Goal: Information Seeking & Learning: Learn about a topic

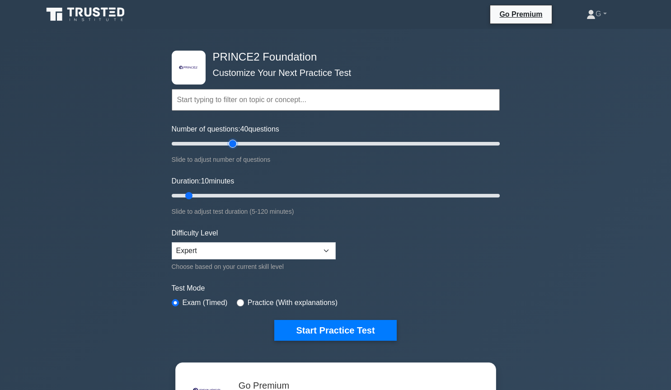
click at [236, 144] on input "Number of questions: 40 questions" at bounding box center [336, 143] width 328 height 11
click at [227, 145] on input "Number of questions: 40 questions" at bounding box center [336, 143] width 328 height 11
type input "30"
click at [217, 144] on input "Number of questions: 35 questions" at bounding box center [336, 143] width 328 height 11
click at [212, 194] on input "Duration: 10 minutes" at bounding box center [336, 195] width 328 height 11
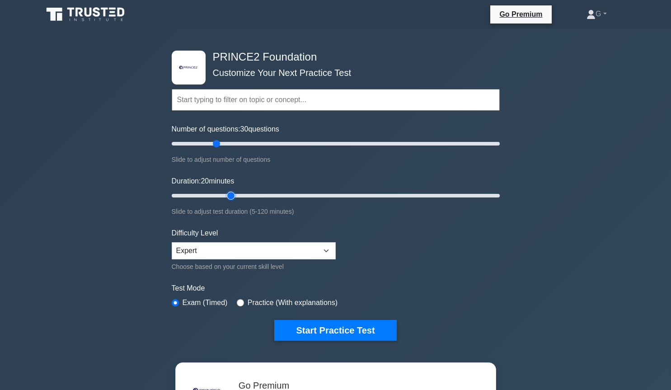
click at [227, 194] on input "Duration: 20 minutes" at bounding box center [336, 195] width 328 height 11
type input "30"
click at [240, 195] on input "Duration: 25 minutes" at bounding box center [336, 195] width 328 height 11
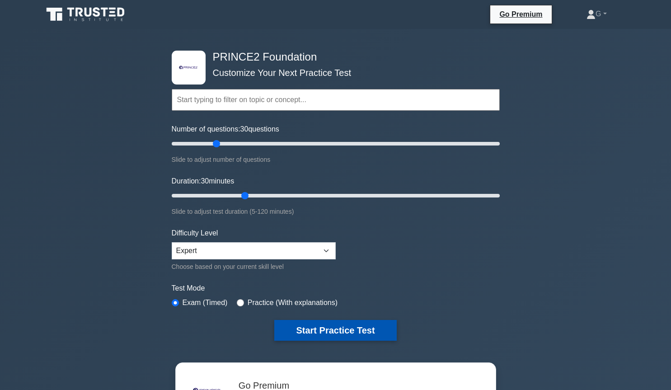
click at [292, 326] on button "Start Practice Test" at bounding box center [335, 330] width 122 height 21
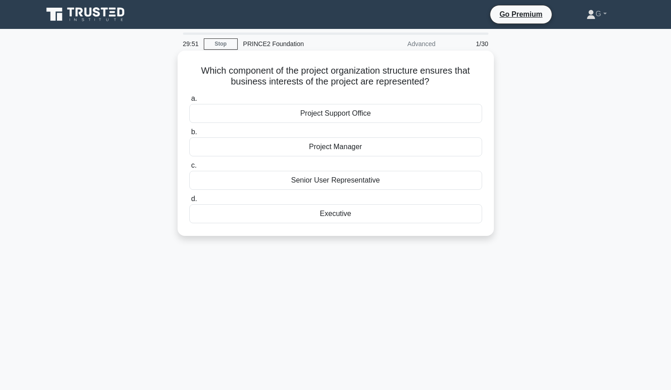
click at [333, 218] on div "Executive" at bounding box center [335, 213] width 293 height 19
click at [189, 202] on input "d. Executive" at bounding box center [189, 199] width 0 height 6
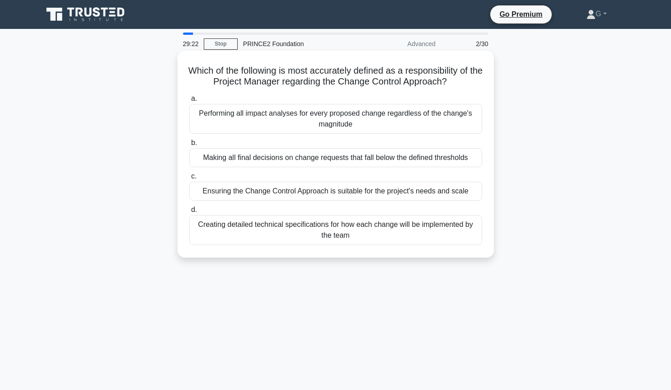
click at [344, 124] on div "Performing all impact analyses for every proposed change regardless of the chan…" at bounding box center [335, 119] width 293 height 30
click at [189, 102] on input "a. Performing all impact analyses for every proposed change regardless of the c…" at bounding box center [189, 99] width 0 height 6
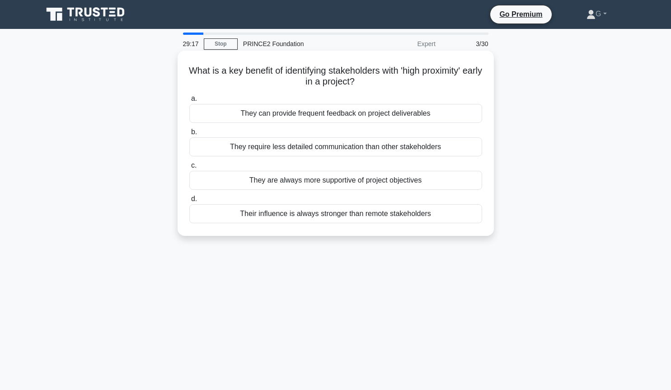
click at [320, 117] on div "They can provide frequent feedback on project deliverables" at bounding box center [335, 113] width 293 height 19
click at [189, 102] on input "a. They can provide frequent feedback on project deliverables" at bounding box center [189, 99] width 0 height 6
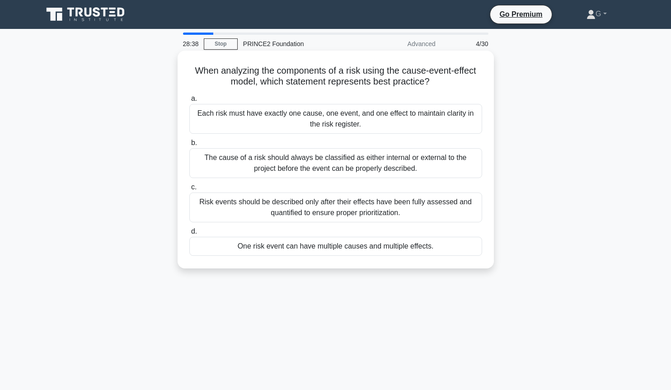
click at [326, 249] on div "One risk event can have multiple causes and multiple effects." at bounding box center [335, 246] width 293 height 19
click at [189, 235] on input "d. One risk event can have multiple causes and multiple effects." at bounding box center [189, 232] width 0 height 6
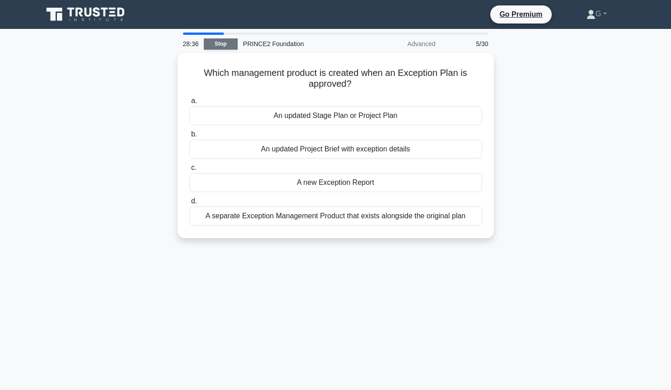
click at [225, 45] on link "Stop" at bounding box center [221, 43] width 34 height 11
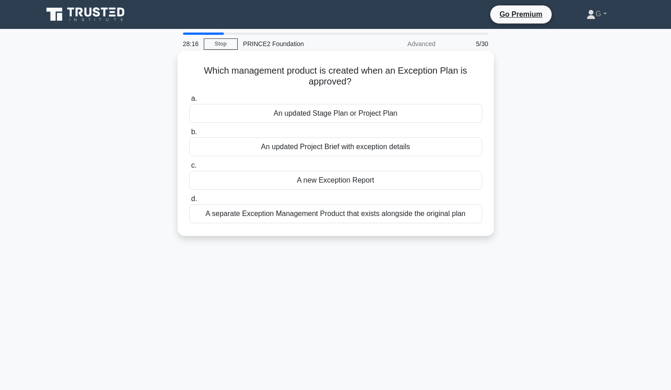
click at [329, 114] on div "An updated Stage Plan or Project Plan" at bounding box center [335, 113] width 293 height 19
click at [189, 102] on input "a. An updated Stage Plan or Project Plan" at bounding box center [189, 99] width 0 height 6
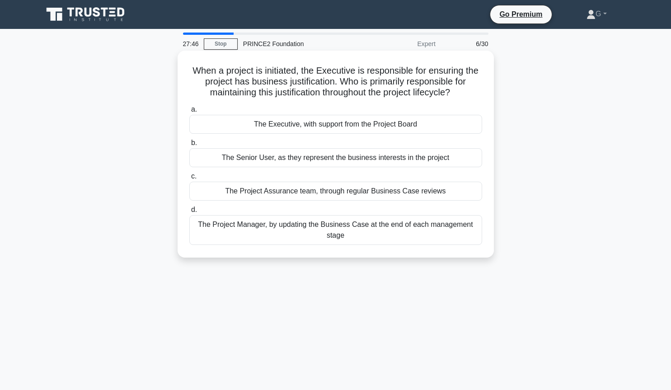
click at [293, 229] on div "The Project Manager, by updating the Business Case at the end of each managemen…" at bounding box center [335, 230] width 293 height 30
click at [189, 213] on input "d. The Project Manager, by updating the Business Case at the end of each manage…" at bounding box center [189, 210] width 0 height 6
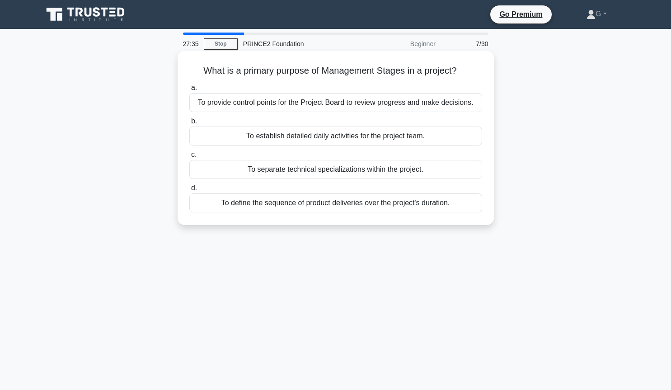
click at [331, 106] on div "To provide control points for the Project Board to review progress and make dec…" at bounding box center [335, 102] width 293 height 19
click at [189, 91] on input "a. To provide control points for the Project Board to review progress and make …" at bounding box center [189, 88] width 0 height 6
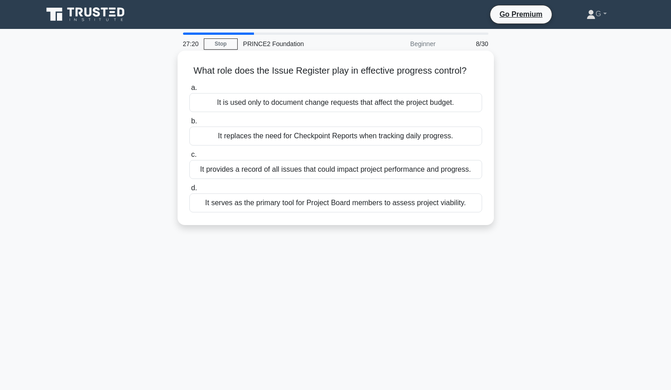
click at [320, 171] on div "It provides a record of all issues that could impact project performance and pr…" at bounding box center [335, 169] width 293 height 19
click at [189, 158] on input "c. It provides a record of all issues that could impact project performance and…" at bounding box center [189, 155] width 0 height 6
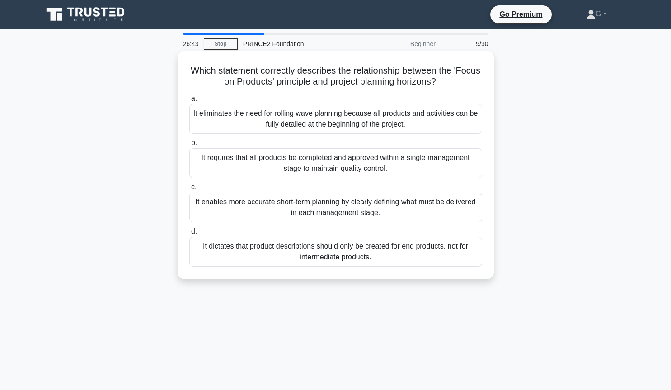
click at [278, 210] on div "It enables more accurate short-term planning by clearly defining what must be d…" at bounding box center [335, 208] width 293 height 30
click at [189, 190] on input "c. It enables more accurate short-term planning by clearly defining what must b…" at bounding box center [189, 187] width 0 height 6
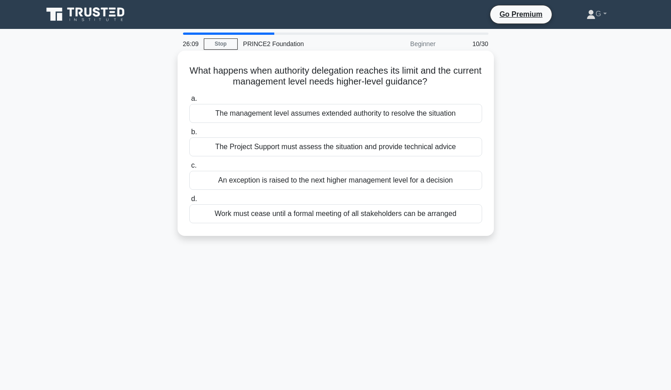
click at [303, 183] on div "An exception is raised to the next higher management level for a decision" at bounding box center [335, 180] width 293 height 19
click at [189, 169] on input "c. An exception is raised to the next higher management level for a decision" at bounding box center [189, 166] width 0 height 6
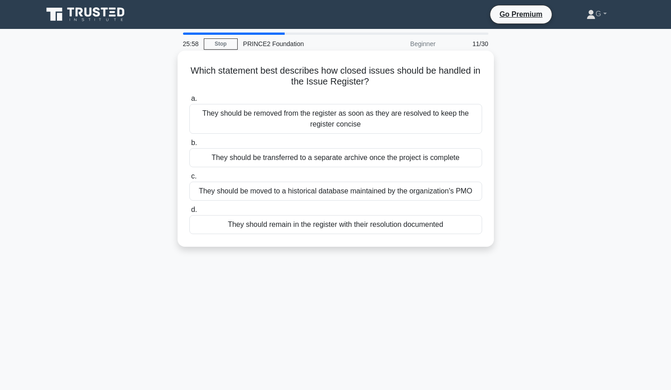
click at [281, 227] on div "They should remain in the register with their resolution documented" at bounding box center [335, 224] width 293 height 19
click at [189, 213] on input "d. They should remain in the register with their resolution documented" at bounding box center [189, 210] width 0 height 6
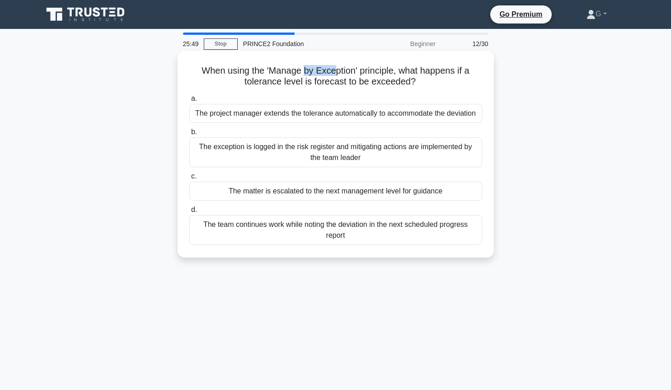
drag, startPoint x: 306, startPoint y: 74, endPoint x: 334, endPoint y: 74, distance: 28.5
click at [334, 74] on h5 "When using the 'Manage by Exception' principle, what happens if a tolerance lev…" at bounding box center [336, 76] width 295 height 23
click at [327, 82] on h5 "When using the 'Manage by Exception' principle, what happens if a tolerance lev…" at bounding box center [336, 76] width 295 height 23
click at [263, 192] on div "The matter is escalated to the next management level for guidance" at bounding box center [335, 191] width 293 height 19
click at [189, 180] on input "c. The matter is escalated to the next management level for guidance" at bounding box center [189, 177] width 0 height 6
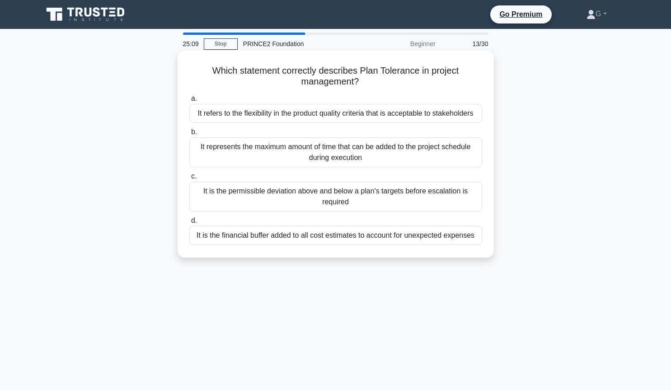
click at [273, 203] on div "It is the permissible deviation above and below a plan's targets before escalat…" at bounding box center [335, 197] width 293 height 30
click at [189, 180] on input "c. It is the permissible deviation above and below a plan's targets before esca…" at bounding box center [189, 177] width 0 height 6
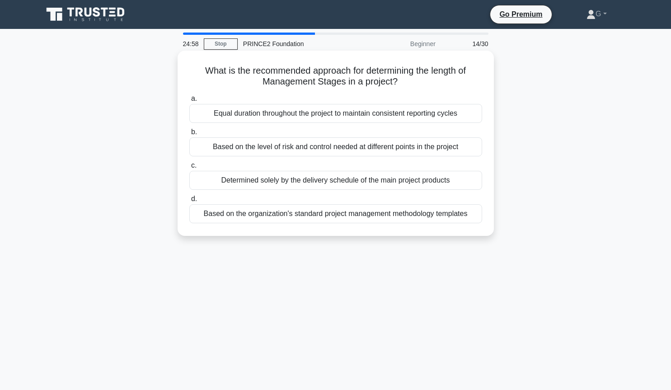
click at [388, 149] on div "Based on the level of risk and control needed at different points in the project" at bounding box center [335, 146] width 293 height 19
click at [189, 135] on input "b. Based on the level of risk and control needed at different points in the pro…" at bounding box center [189, 132] width 0 height 6
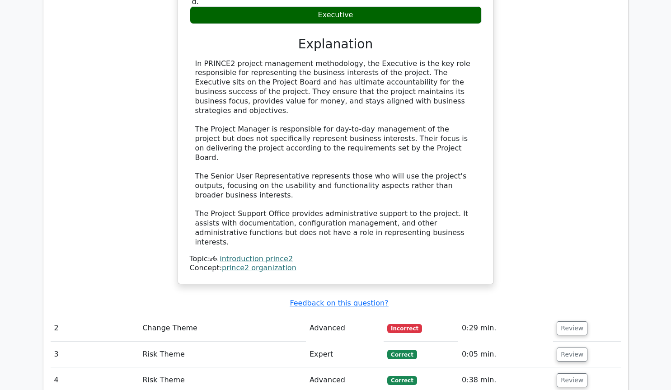
scroll to position [861, 0]
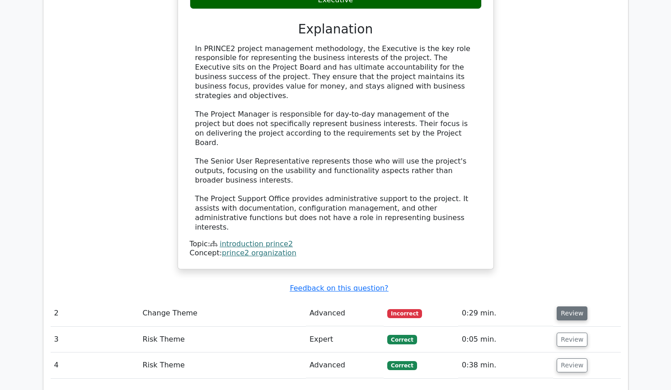
click at [570, 307] on button "Review" at bounding box center [572, 314] width 31 height 14
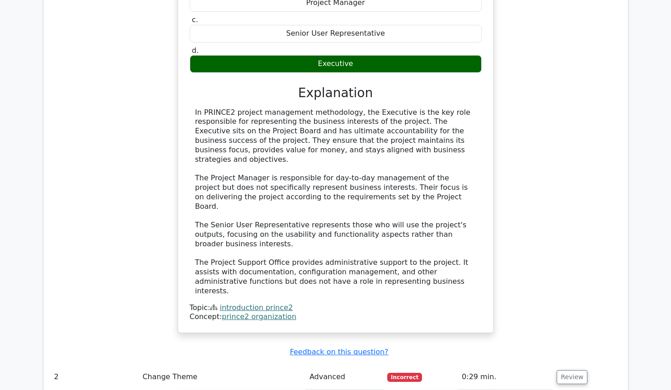
scroll to position [492, 0]
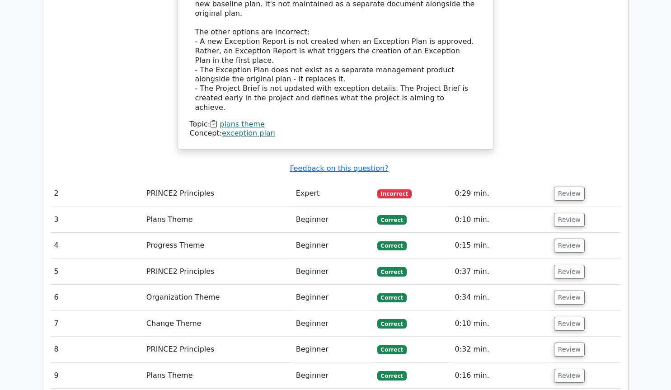
scroll to position [1045, 0]
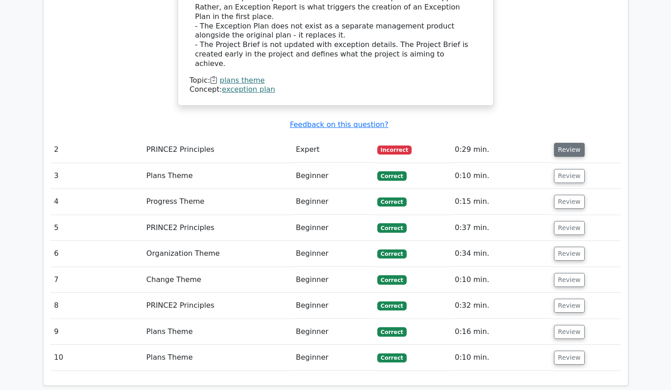
click at [559, 143] on button "Review" at bounding box center [569, 150] width 31 height 14
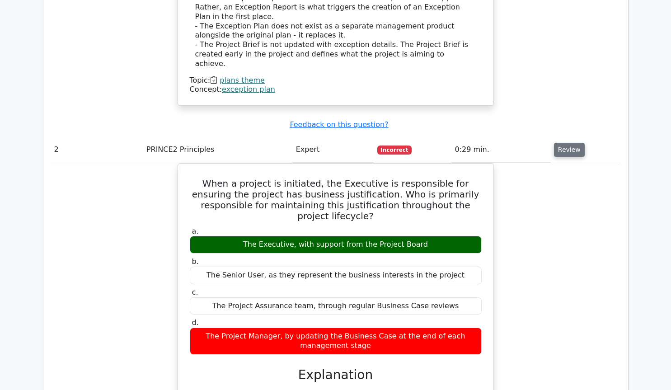
click at [559, 143] on button "Review" at bounding box center [569, 150] width 31 height 14
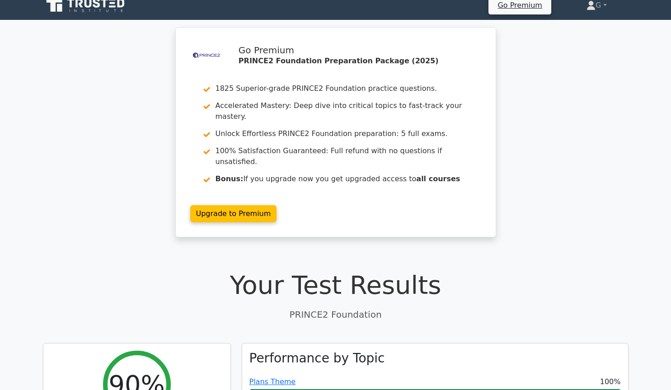
scroll to position [0, 0]
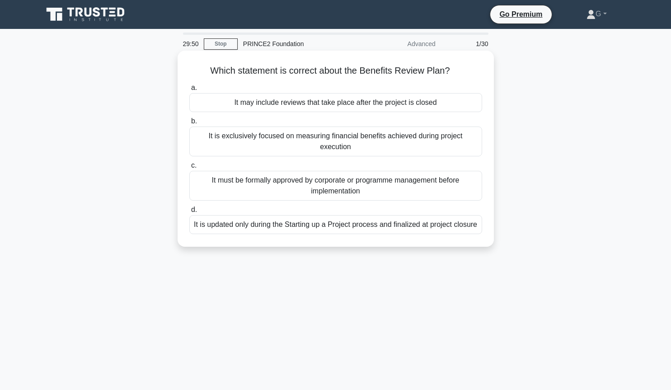
click at [258, 106] on div "It may include reviews that take place after the project is closed" at bounding box center [335, 102] width 293 height 19
click at [189, 91] on input "a. It may include reviews that take place after the project is closed" at bounding box center [189, 88] width 0 height 6
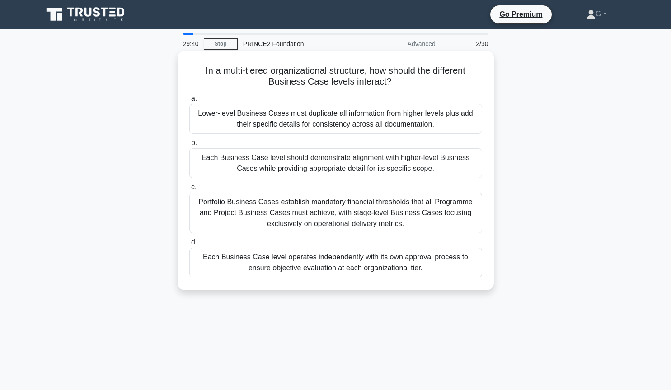
click at [293, 163] on div "Each Business Case level should demonstrate alignment with higher-level Busines…" at bounding box center [335, 163] width 293 height 30
click at [189, 146] on input "b. Each Business Case level should demonstrate alignment with higher-level Busi…" at bounding box center [189, 143] width 0 height 6
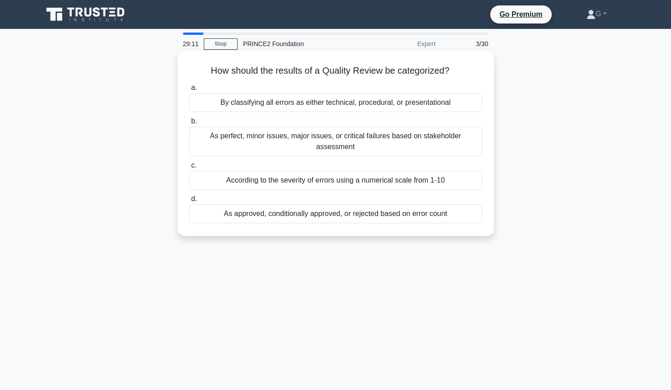
click at [277, 205] on div "As approved, conditionally approved, or rejected based on error count" at bounding box center [335, 213] width 293 height 19
click at [189, 202] on input "d. As approved, conditionally approved, or rejected based on error count" at bounding box center [189, 199] width 0 height 6
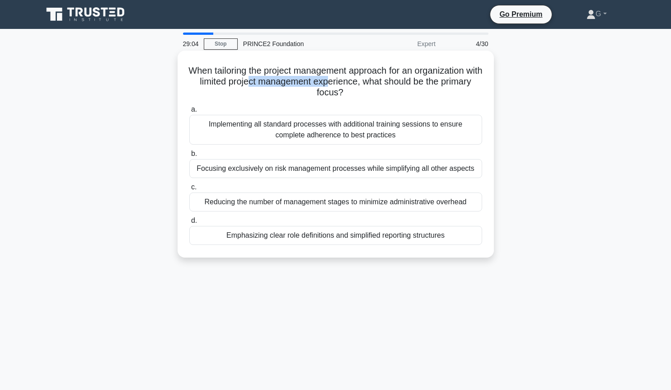
drag, startPoint x: 260, startPoint y: 84, endPoint x: 339, endPoint y: 85, distance: 79.2
click at [339, 85] on h5 "When tailoring the project management approach for an organization with limited…" at bounding box center [336, 81] width 295 height 33
click at [372, 98] on h5 "When tailoring the project management approach for an organization with limited…" at bounding box center [336, 81] width 295 height 33
click at [271, 130] on div "Implementing all standard processes with additional training sessions to ensure…" at bounding box center [335, 130] width 293 height 30
click at [189, 113] on input "a. Implementing all standard processes with additional training sessions to ens…" at bounding box center [189, 110] width 0 height 6
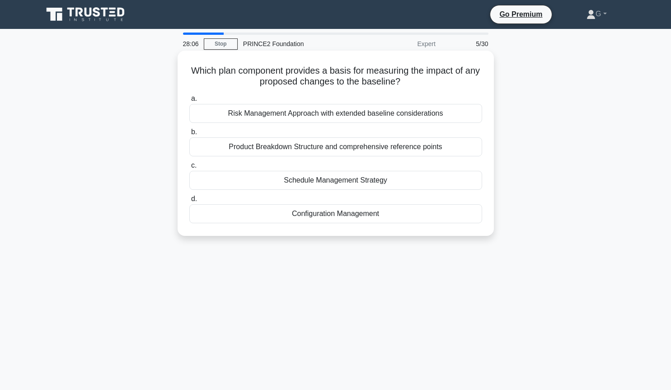
click at [293, 146] on div "Product Breakdown Structure and comprehensive reference points" at bounding box center [335, 146] width 293 height 19
click at [189, 135] on input "b. Product Breakdown Structure and comprehensive reference points" at bounding box center [189, 132] width 0 height 6
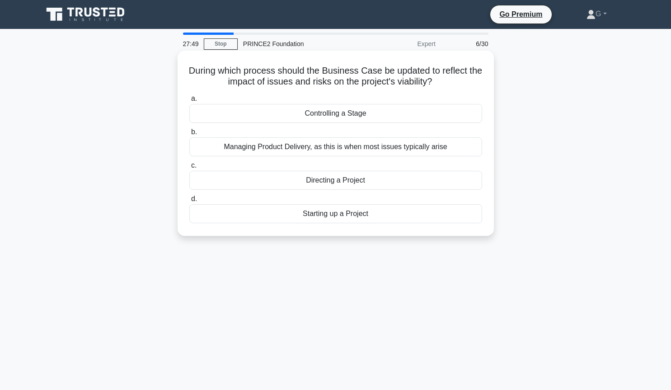
click at [260, 114] on div "Controlling a Stage" at bounding box center [335, 113] width 293 height 19
click at [189, 102] on input "a. Controlling a Stage" at bounding box center [189, 99] width 0 height 6
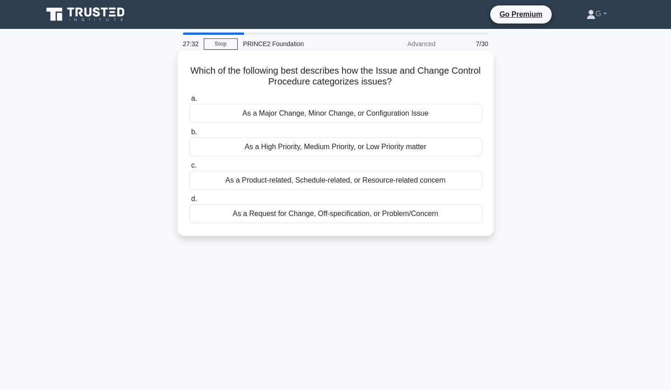
click at [267, 214] on div "As a Request for Change, Off-specification, or Problem/Concern" at bounding box center [335, 213] width 293 height 19
click at [189, 202] on input "d. As a Request for Change, Off-specification, or Problem/Concern" at bounding box center [189, 199] width 0 height 6
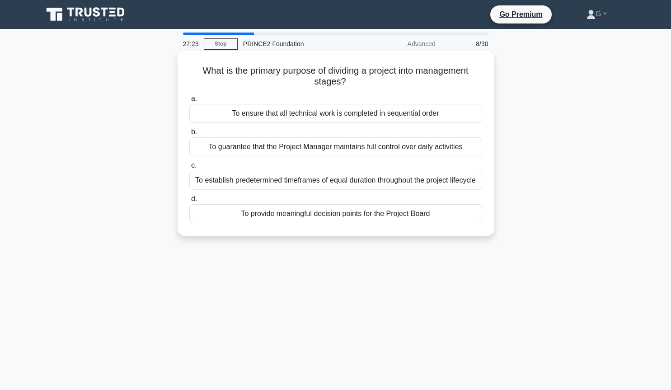
click at [331, 214] on div "To provide meaningful decision points for the Project Board" at bounding box center [335, 213] width 293 height 19
click at [189, 202] on input "d. To provide meaningful decision points for the Project Board" at bounding box center [189, 199] width 0 height 6
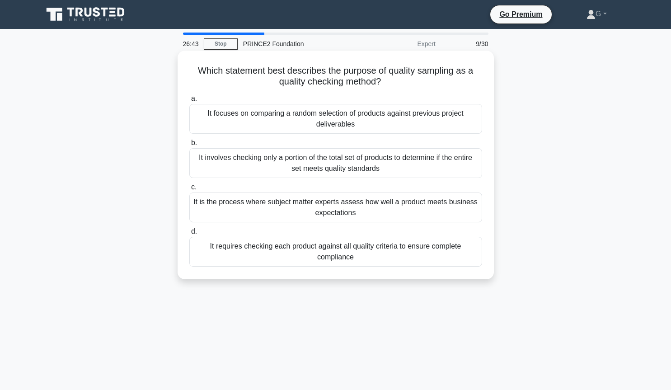
click at [273, 166] on div "It involves checking only a portion of the total set of products to determine i…" at bounding box center [335, 163] width 293 height 30
click at [189, 146] on input "b. It involves checking only a portion of the total set of products to determin…" at bounding box center [189, 143] width 0 height 6
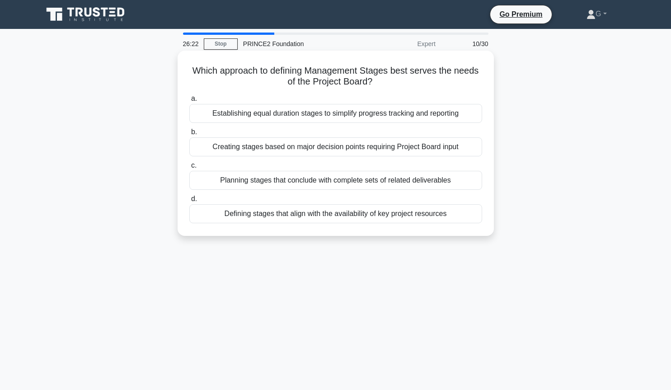
click at [298, 151] on div "Creating stages based on major decision points requiring Project Board input" at bounding box center [335, 146] width 293 height 19
click at [189, 135] on input "b. Creating stages based on major decision points requiring Project Board input" at bounding box center [189, 132] width 0 height 6
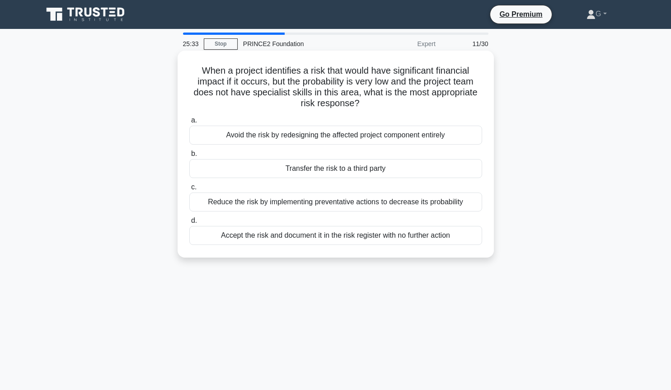
click at [319, 171] on div "Transfer the risk to a third party" at bounding box center [335, 168] width 293 height 19
click at [189, 157] on input "b. Transfer the risk to a third party" at bounding box center [189, 154] width 0 height 6
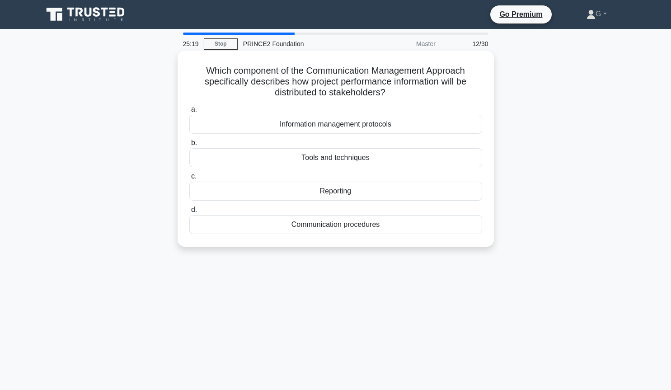
click at [310, 227] on div "Communication procedures" at bounding box center [335, 224] width 293 height 19
click at [189, 213] on input "d. Communication procedures" at bounding box center [189, 210] width 0 height 6
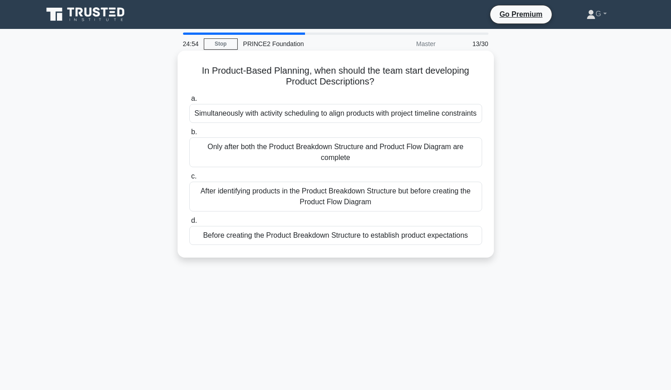
click at [306, 212] on div "After identifying products in the Product Breakdown Structure but before creati…" at bounding box center [335, 197] width 293 height 30
click at [189, 180] on input "c. After identifying products in the Product Breakdown Structure but before cre…" at bounding box center [189, 177] width 0 height 6
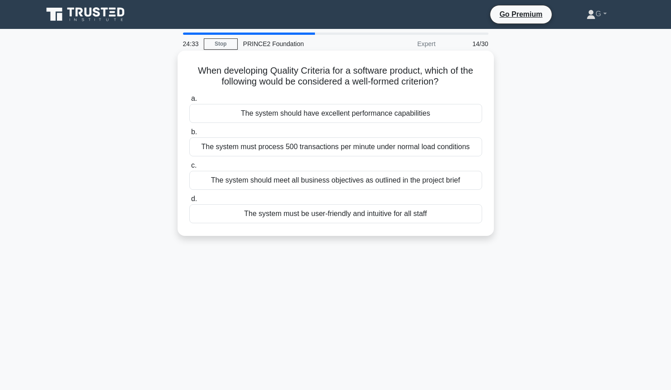
click at [325, 151] on div "The system must process 500 transactions per minute under normal load conditions" at bounding box center [335, 146] width 293 height 19
click at [189, 135] on input "b. The system must process 500 transactions per minute under normal load condit…" at bounding box center [189, 132] width 0 height 6
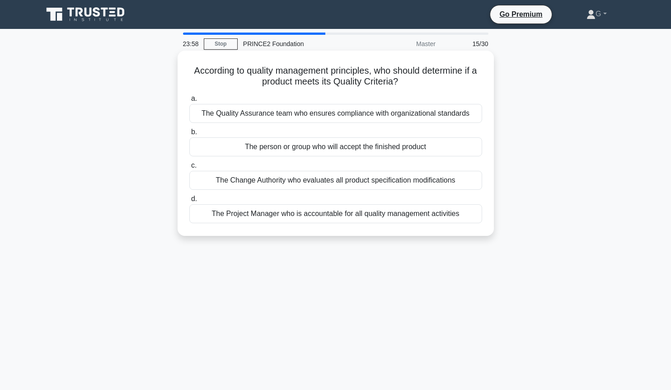
click at [331, 217] on div "The Project Manager who is accountable for all quality management activities" at bounding box center [335, 213] width 293 height 19
click at [189, 202] on input "d. The Project Manager who is accountable for all quality management activities" at bounding box center [189, 199] width 0 height 6
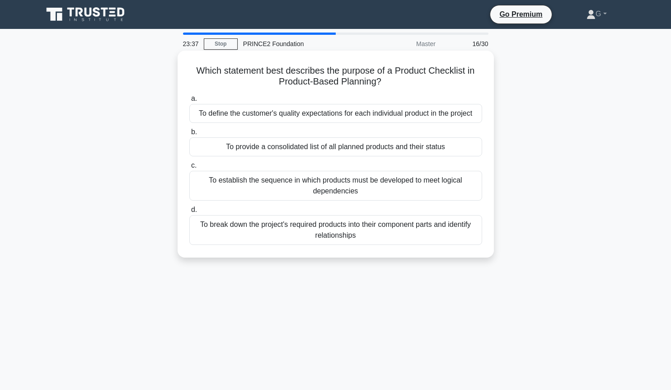
click at [350, 148] on div "To provide a consolidated list of all planned products and their status" at bounding box center [335, 146] width 293 height 19
click at [189, 135] on input "b. To provide a consolidated list of all planned products and their status" at bounding box center [189, 132] width 0 height 6
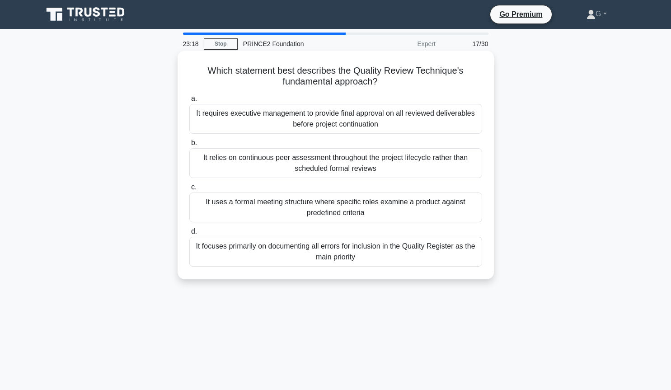
click at [350, 252] on div "It focuses primarily on documenting all errors for inclusion in the Quality Reg…" at bounding box center [335, 252] width 293 height 30
click at [189, 235] on input "d. It focuses primarily on documenting all errors for inclusion in the Quality …" at bounding box center [189, 232] width 0 height 6
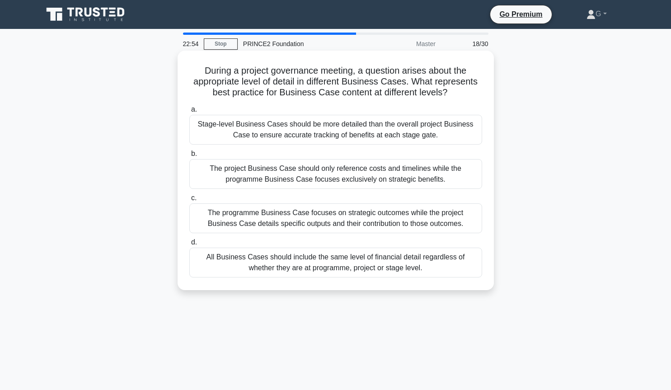
click at [272, 265] on div "All Business Cases should include the same level of financial detail regardless…" at bounding box center [335, 263] width 293 height 30
click at [189, 246] on input "d. All Business Cases should include the same level of financial detail regardl…" at bounding box center [189, 243] width 0 height 6
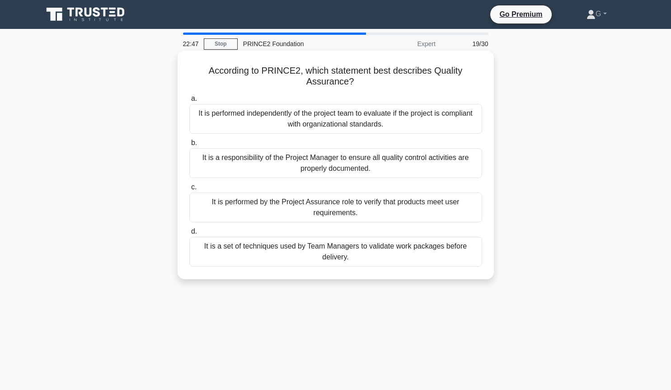
drag, startPoint x: 433, startPoint y: 73, endPoint x: 433, endPoint y: 80, distance: 7.2
click at [433, 80] on h5 "According to PRINCE2, which statement best describes Quality Assurance? .spinne…" at bounding box center [336, 76] width 295 height 23
click at [367, 125] on div "It is performed independently of the project team to evaluate if the project is…" at bounding box center [335, 119] width 293 height 30
click at [189, 102] on input "a. It is performed independently of the project team to evaluate if the project…" at bounding box center [189, 99] width 0 height 6
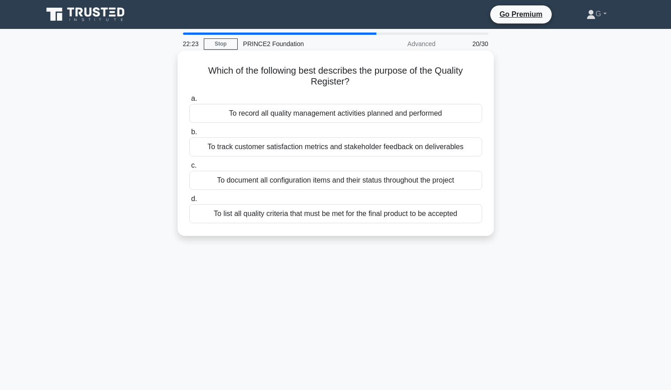
click at [376, 117] on div "To record all quality management activities planned and performed" at bounding box center [335, 113] width 293 height 19
click at [189, 102] on input "a. To record all quality management activities planned and performed" at bounding box center [189, 99] width 0 height 6
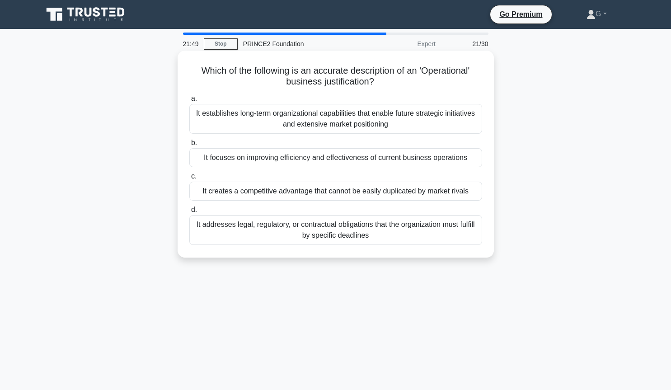
click at [367, 159] on div "It focuses on improving efficiency and effectiveness of current business operat…" at bounding box center [335, 157] width 293 height 19
click at [189, 146] on input "b. It focuses on improving efficiency and effectiveness of current business ope…" at bounding box center [189, 143] width 0 height 6
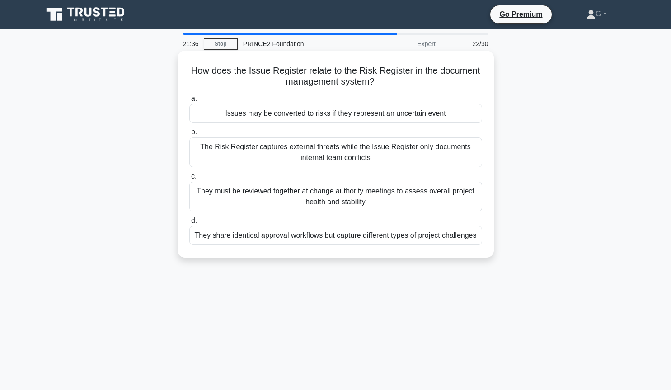
click at [301, 113] on div "Issues may be converted to risks if they represent an uncertain event" at bounding box center [335, 113] width 293 height 19
click at [189, 102] on input "a. Issues may be converted to risks if they represent an uncertain event" at bounding box center [189, 99] width 0 height 6
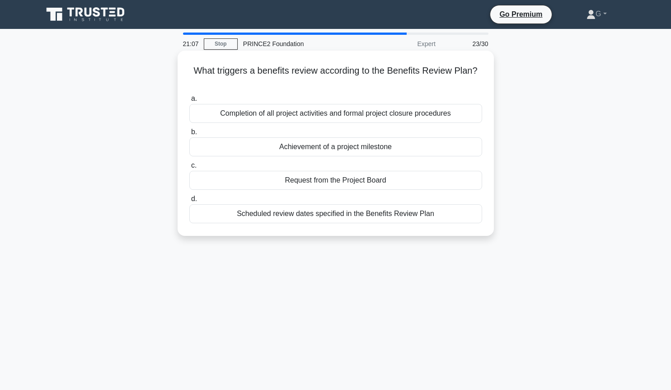
click at [304, 106] on div "Completion of all project activities and formal project closure procedures" at bounding box center [335, 113] width 293 height 19
click at [189, 102] on input "a. Completion of all project activities and formal project closure procedures" at bounding box center [189, 99] width 0 height 6
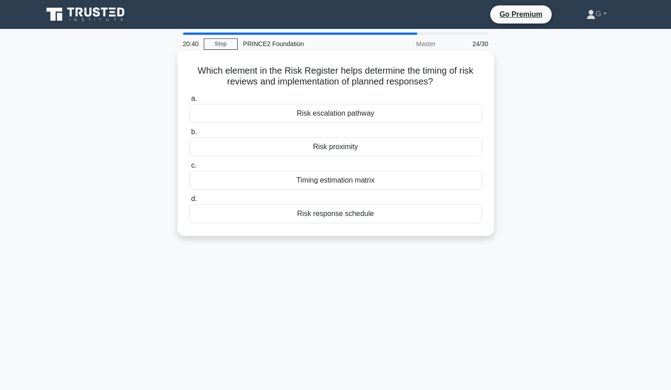
click at [326, 147] on div "Risk proximity" at bounding box center [335, 146] width 293 height 19
click at [189, 135] on input "b. Risk proximity" at bounding box center [189, 132] width 0 height 6
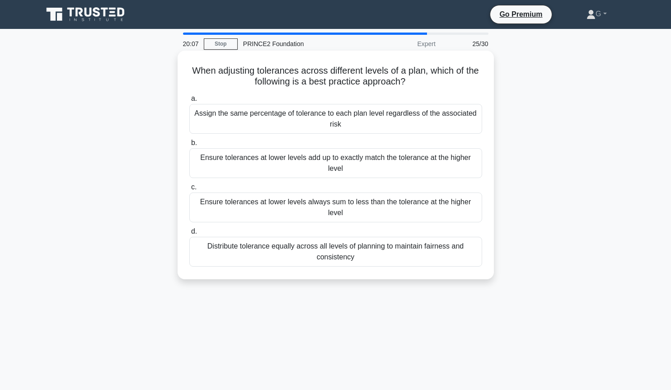
click at [315, 203] on div "Ensure tolerances at lower levels always sum to less than the tolerance at the …" at bounding box center [335, 208] width 293 height 30
click at [189, 190] on input "c. Ensure tolerances at lower levels always sum to less than the tolerance at t…" at bounding box center [189, 187] width 0 height 6
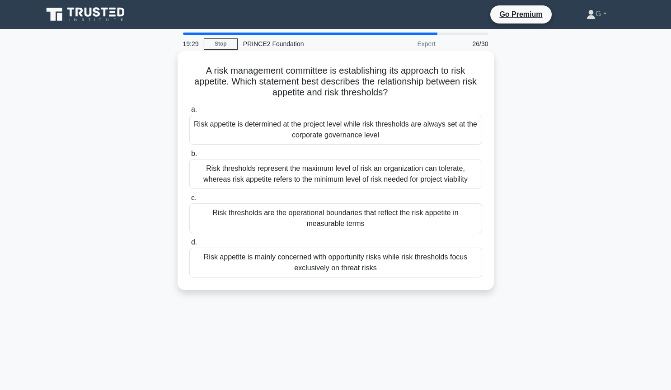
click at [277, 217] on div "Risk thresholds are the operational boundaries that reflect the risk appetite i…" at bounding box center [335, 218] width 293 height 30
click at [189, 201] on input "c. Risk thresholds are the operational boundaries that reflect the risk appetit…" at bounding box center [189, 198] width 0 height 6
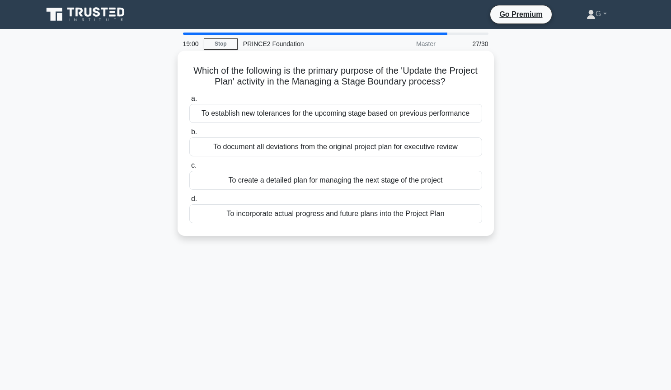
click at [302, 150] on div "To document all deviations from the original project plan for executive review" at bounding box center [335, 146] width 293 height 19
click at [189, 135] on input "b. To document all deviations from the original project plan for executive revi…" at bounding box center [189, 132] width 0 height 6
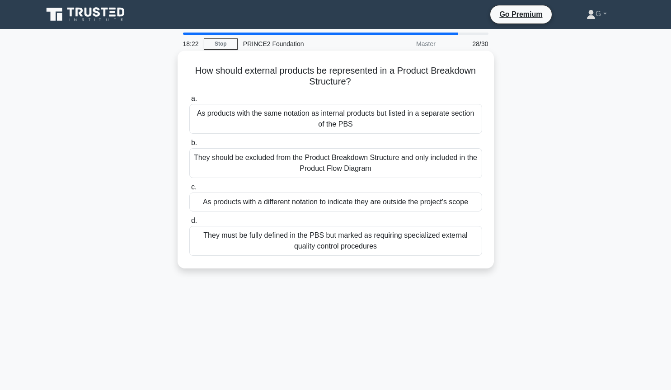
click at [296, 247] on div "They must be fully defined in the PBS but marked as requiring specialized exter…" at bounding box center [335, 241] width 293 height 30
click at [189, 224] on input "d. They must be fully defined in the PBS but marked as requiring specialized ex…" at bounding box center [189, 221] width 0 height 6
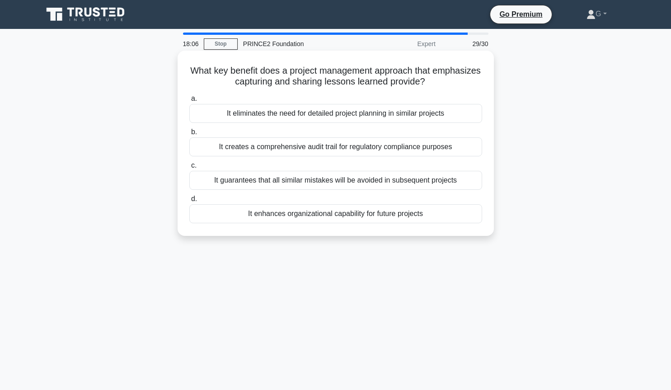
click at [295, 184] on div "It guarantees that all similar mistakes will be avoided in subsequent projects" at bounding box center [335, 180] width 293 height 19
click at [189, 169] on input "c. It guarantees that all similar mistakes will be avoided in subsequent projec…" at bounding box center [189, 166] width 0 height 6
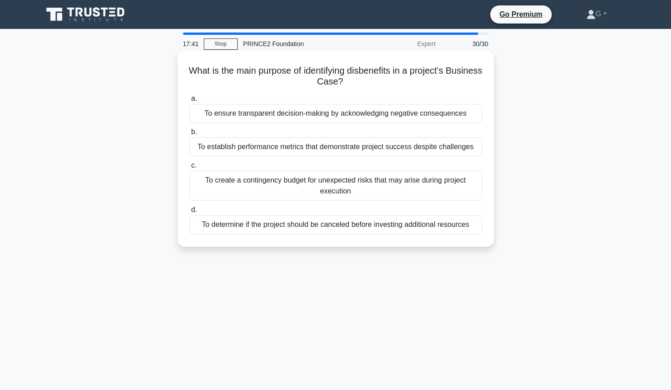
click at [341, 118] on div "To ensure transparent decision-making by acknowledging negative consequences" at bounding box center [335, 113] width 293 height 19
click at [189, 102] on input "a. To ensure transparent decision-making by acknowledging negative consequences" at bounding box center [189, 99] width 0 height 6
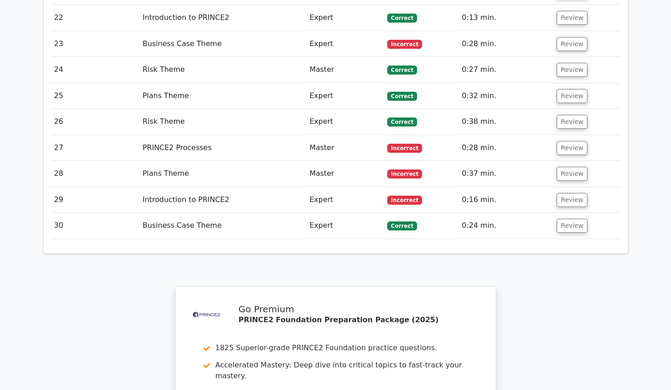
scroll to position [1906, 0]
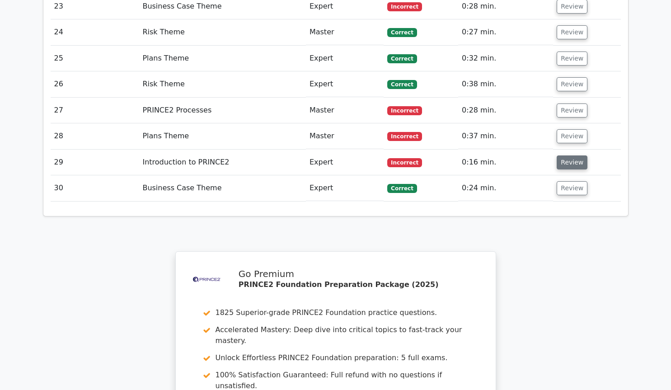
click at [580, 156] on button "Review" at bounding box center [572, 163] width 31 height 14
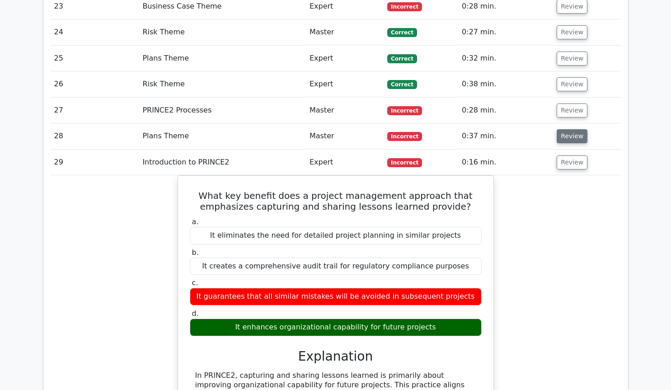
click at [564, 129] on button "Review" at bounding box center [572, 136] width 31 height 14
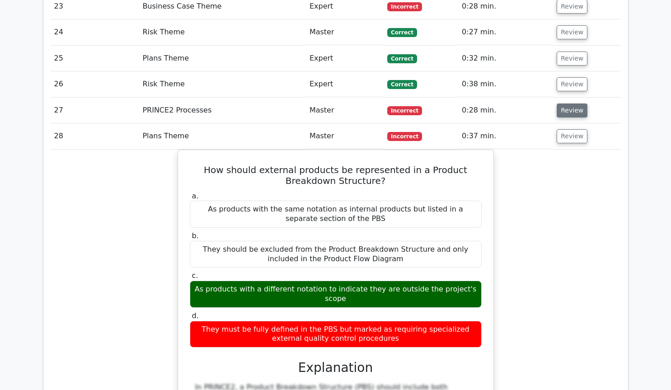
click at [565, 104] on button "Review" at bounding box center [572, 111] width 31 height 14
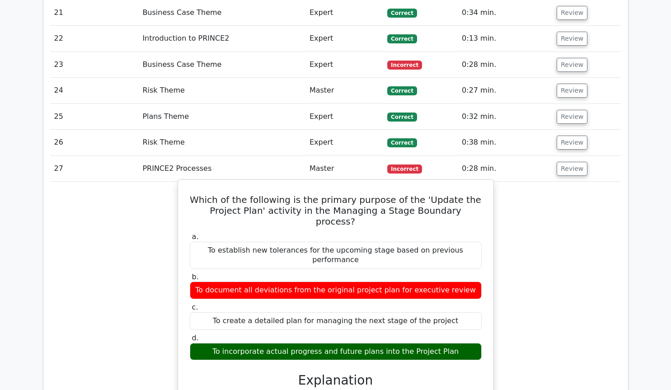
scroll to position [1722, 0]
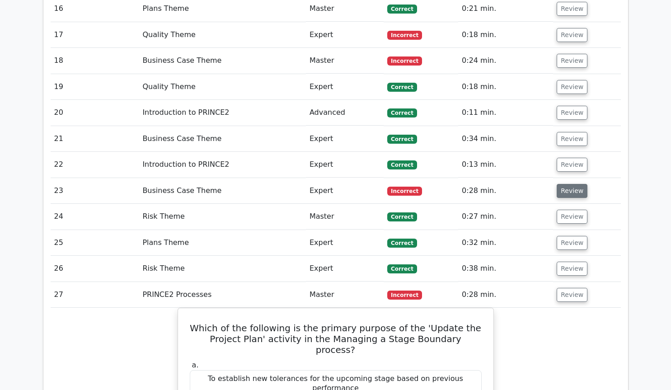
click at [563, 184] on button "Review" at bounding box center [572, 191] width 31 height 14
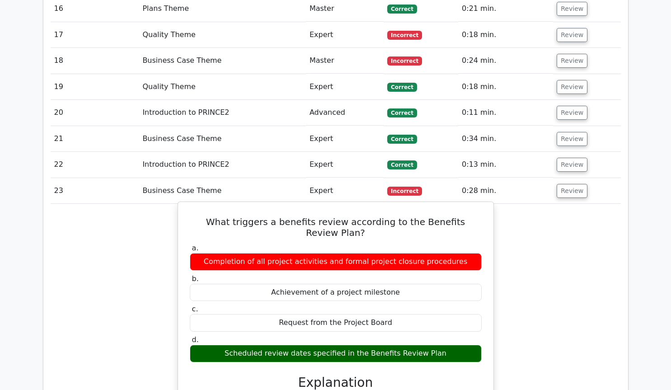
scroll to position [1660, 0]
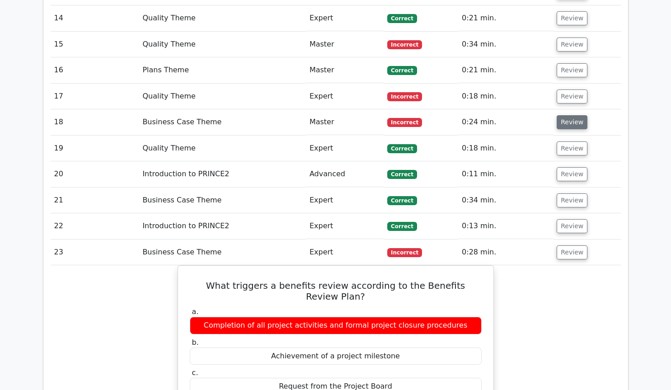
click at [568, 115] on button "Review" at bounding box center [572, 122] width 31 height 14
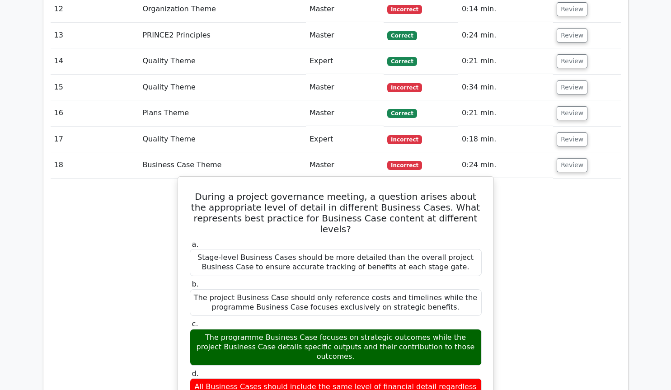
scroll to position [1537, 0]
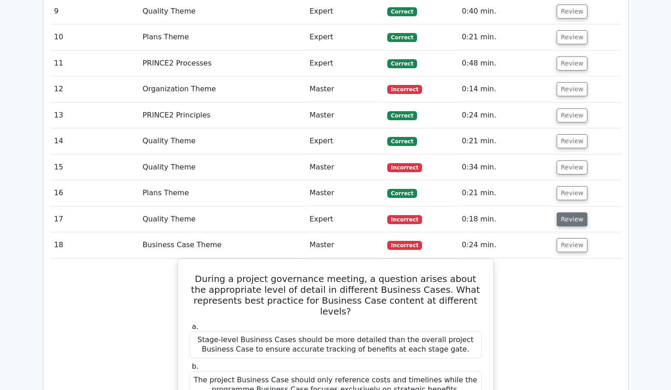
click at [565, 213] on button "Review" at bounding box center [572, 220] width 31 height 14
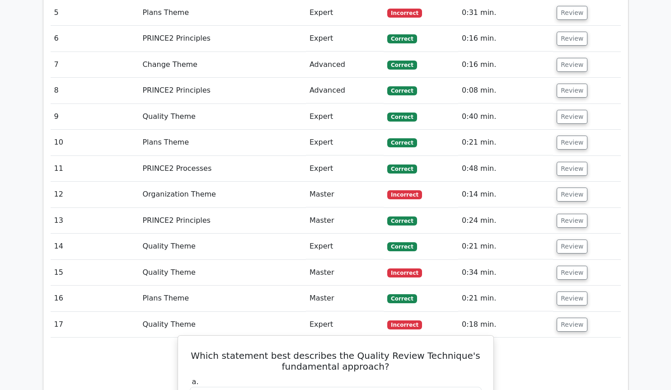
scroll to position [1414, 0]
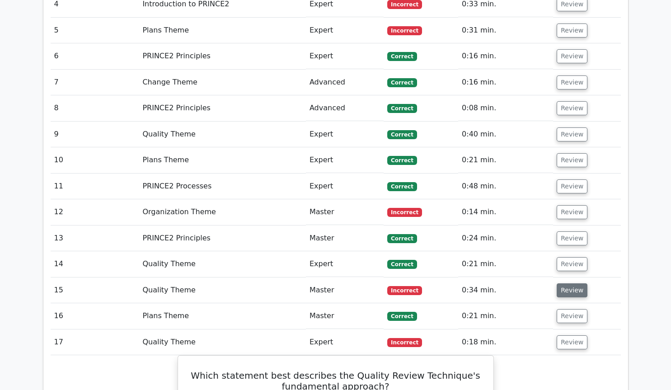
click at [570, 284] on button "Review" at bounding box center [572, 291] width 31 height 14
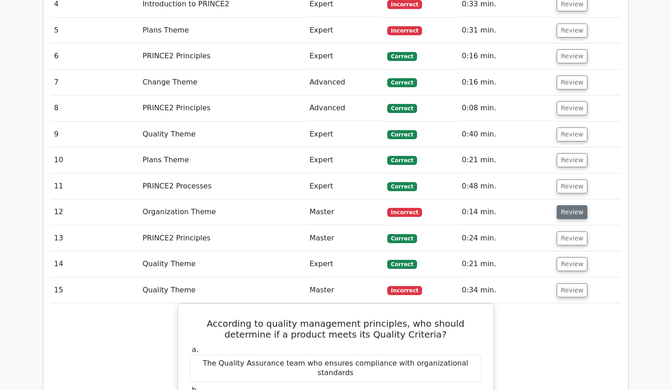
click at [567, 205] on button "Review" at bounding box center [572, 212] width 31 height 14
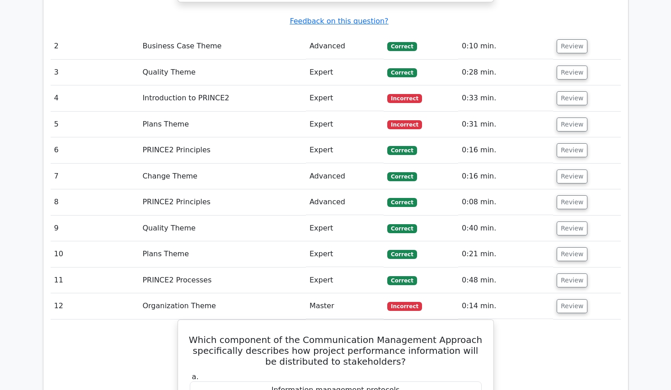
scroll to position [1230, 0]
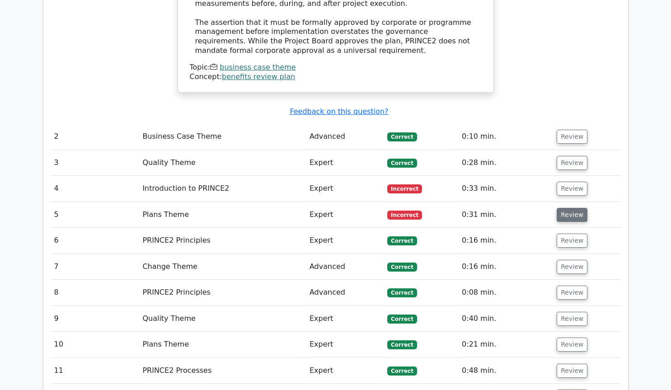
click at [565, 208] on button "Review" at bounding box center [572, 215] width 31 height 14
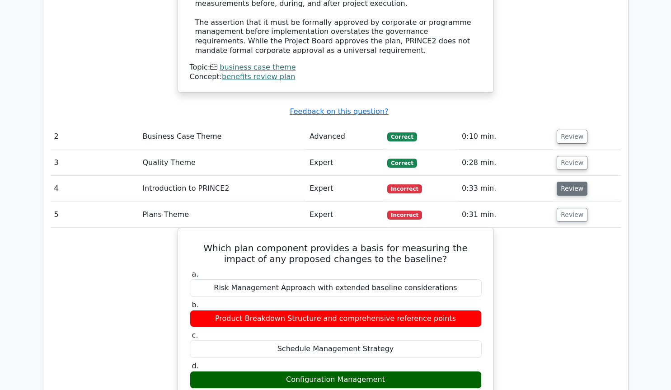
click at [576, 182] on button "Review" at bounding box center [572, 189] width 31 height 14
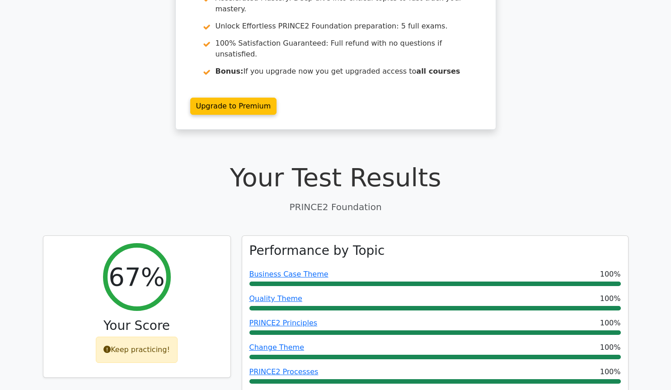
scroll to position [61, 0]
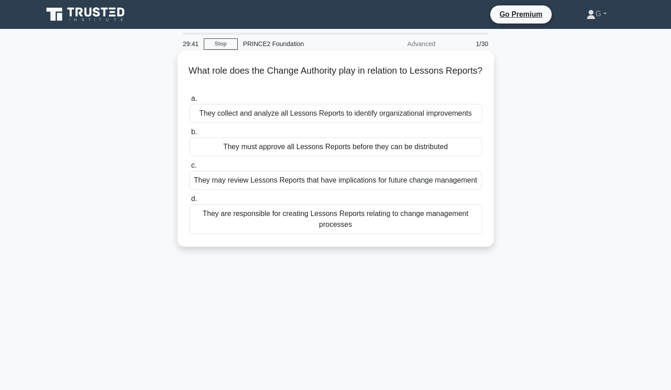
click at [292, 220] on div "They are responsible for creating Lessons Reports relating to change management…" at bounding box center [335, 219] width 293 height 30
click at [189, 202] on input "d. They are responsible for creating Lessons Reports relating to change managem…" at bounding box center [189, 199] width 0 height 6
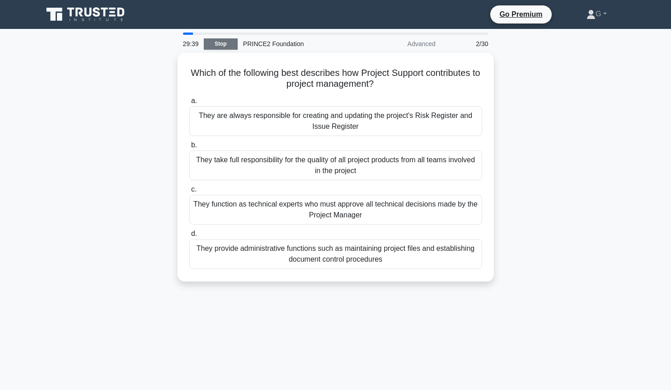
click at [213, 43] on link "Stop" at bounding box center [221, 43] width 34 height 11
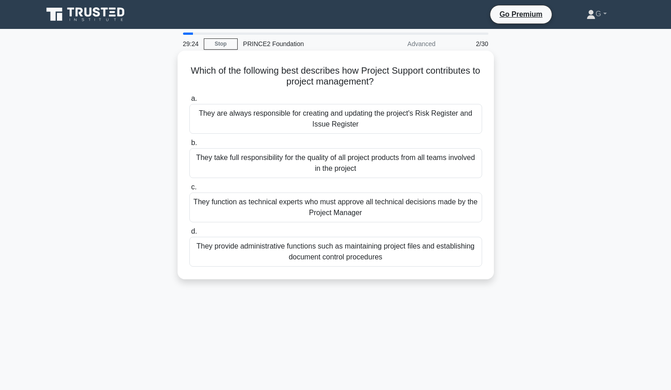
click at [304, 254] on div "They provide administrative functions such as maintaining project files and est…" at bounding box center [335, 252] width 293 height 30
click at [189, 235] on input "d. They provide administrative functions such as maintaining project files and …" at bounding box center [189, 232] width 0 height 6
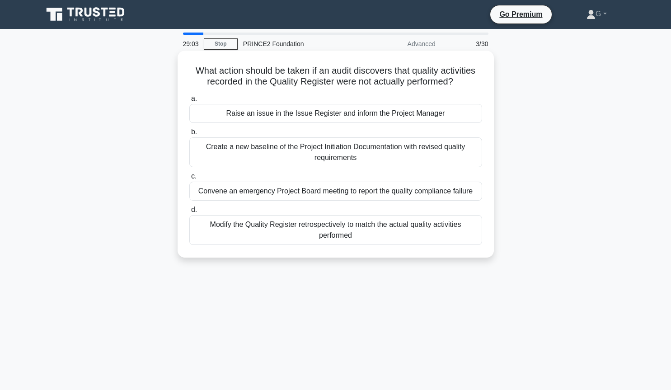
click at [291, 115] on div "Raise an issue in the Issue Register and inform the Project Manager" at bounding box center [335, 113] width 293 height 19
click at [189, 102] on input "a. Raise an issue in the Issue Register and inform the Project Manager" at bounding box center [189, 99] width 0 height 6
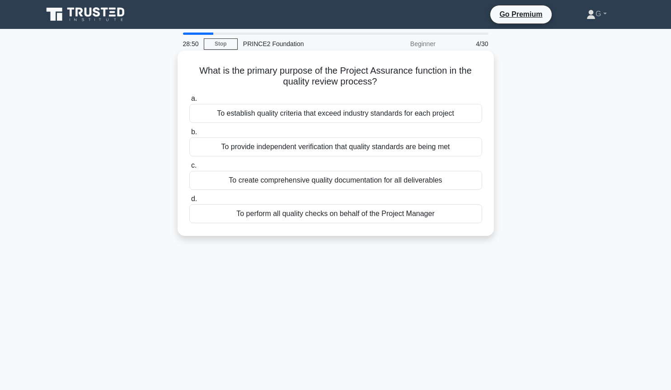
click at [276, 147] on div "To provide independent verification that quality standards are being met" at bounding box center [335, 146] width 293 height 19
click at [189, 135] on input "b. To provide independent verification that quality standards are being met" at bounding box center [189, 132] width 0 height 6
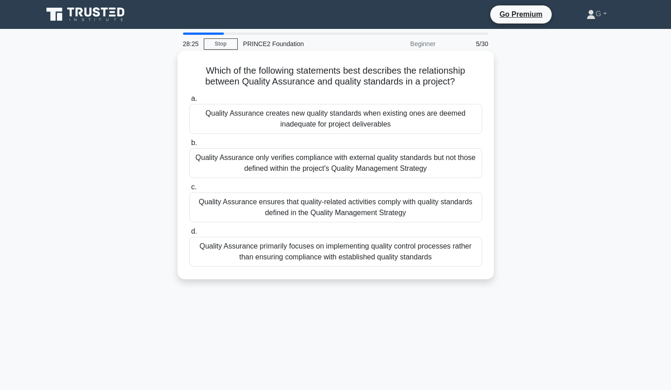
click at [267, 167] on div "Quality Assurance only verifies compliance with external quality standards but …" at bounding box center [335, 163] width 293 height 30
click at [189, 146] on input "b. Quality Assurance only verifies compliance with external quality standards b…" at bounding box center [189, 143] width 0 height 6
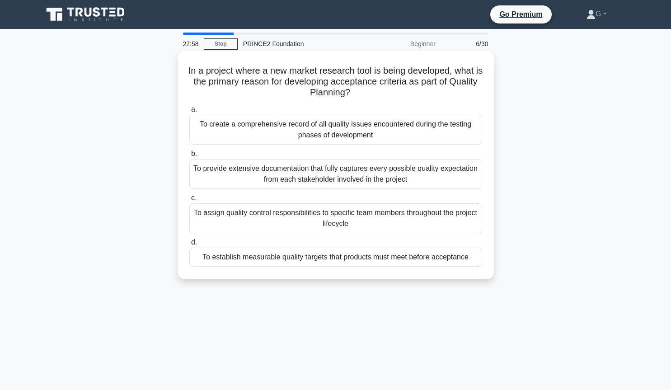
click at [297, 260] on div "To establish measurable quality targets that products must meet before acceptan…" at bounding box center [335, 257] width 293 height 19
click at [189, 246] on input "d. To establish measurable quality targets that products must meet before accep…" at bounding box center [189, 243] width 0 height 6
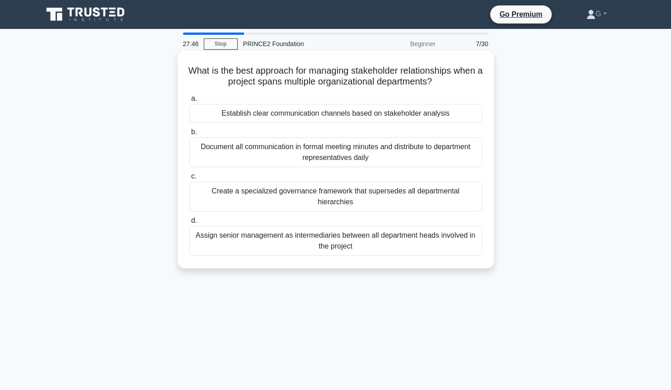
click at [273, 117] on div "Establish clear communication channels based on stakeholder analysis" at bounding box center [335, 113] width 293 height 19
click at [189, 102] on input "a. Establish clear communication channels based on stakeholder analysis" at bounding box center [189, 99] width 0 height 6
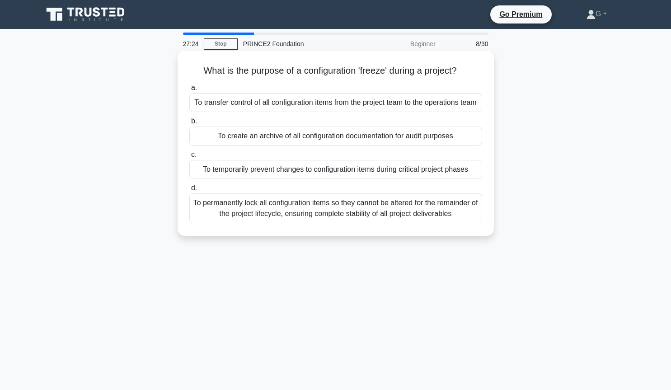
click at [261, 179] on div "To temporarily prevent changes to configuration items during critical project p…" at bounding box center [335, 169] width 293 height 19
click at [189, 158] on input "c. To temporarily prevent changes to configuration items during critical projec…" at bounding box center [189, 155] width 0 height 6
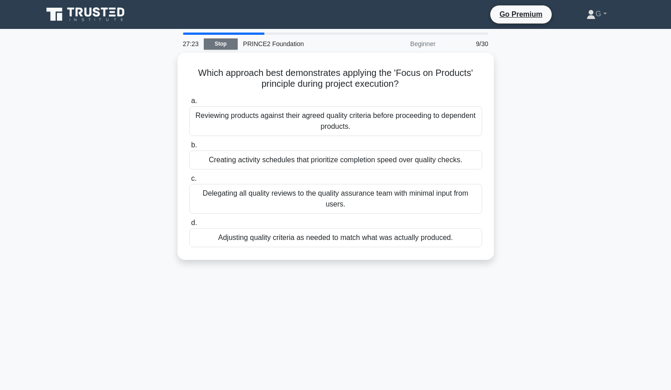
click at [230, 46] on link "Stop" at bounding box center [221, 43] width 34 height 11
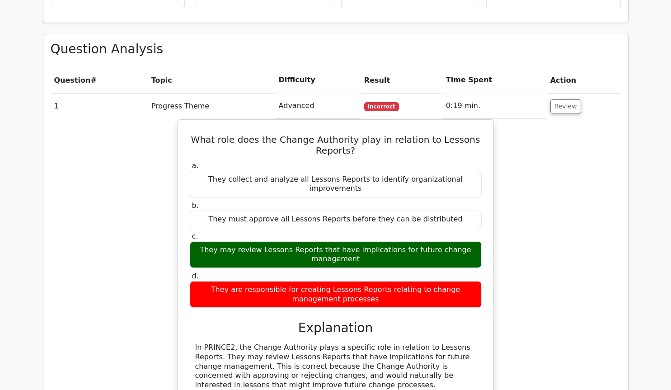
scroll to position [615, 0]
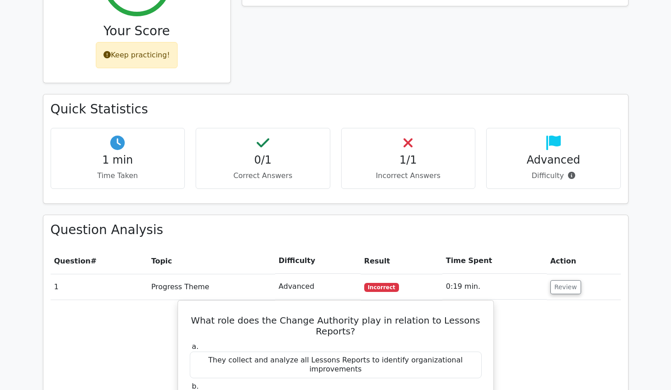
scroll to position [408, 0]
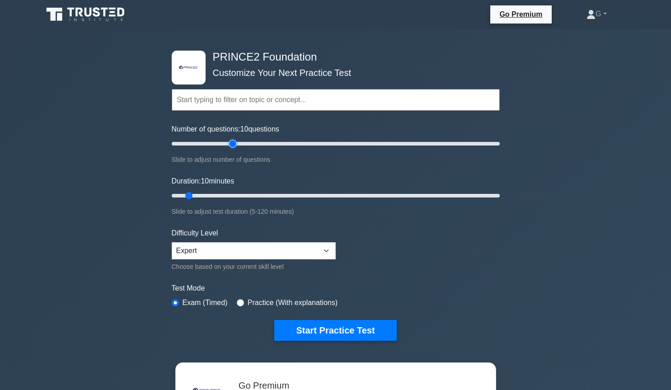
click at [229, 143] on input "Number of questions: 10 questions" at bounding box center [336, 143] width 328 height 11
click at [214, 143] on input "Number of questions: 40 questions" at bounding box center [336, 143] width 328 height 11
type input "25"
click at [205, 144] on input "Number of questions: 30 questions" at bounding box center [336, 143] width 328 height 11
click at [210, 194] on input "Duration: 10 minutes" at bounding box center [336, 195] width 328 height 11
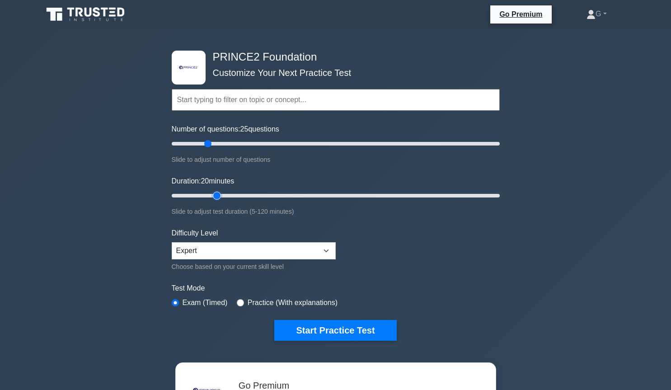
click at [222, 194] on input "Duration: 20 minutes" at bounding box center [336, 195] width 328 height 11
type input "25"
click at [233, 194] on input "Duration: 25 minutes" at bounding box center [336, 195] width 328 height 11
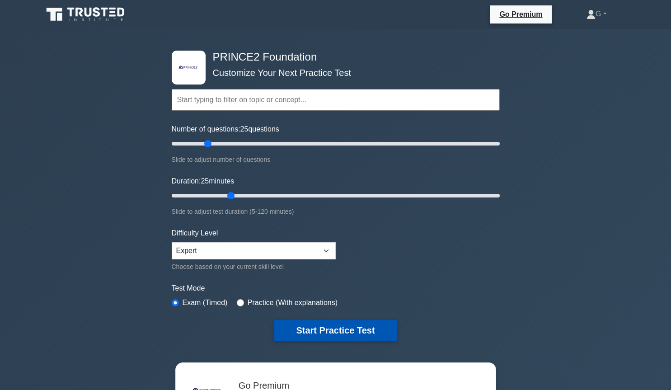
click at [293, 330] on button "Start Practice Test" at bounding box center [335, 330] width 122 height 21
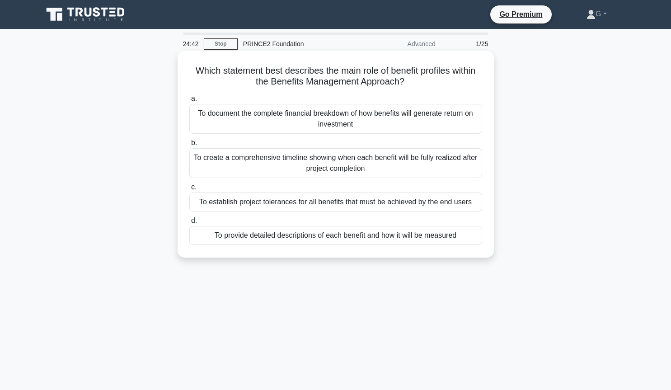
click at [301, 239] on div "To provide detailed descriptions of each benefit and how it will be measured" at bounding box center [335, 235] width 293 height 19
click at [189, 224] on input "d. To provide detailed descriptions of each benefit and how it will be measured" at bounding box center [189, 221] width 0 height 6
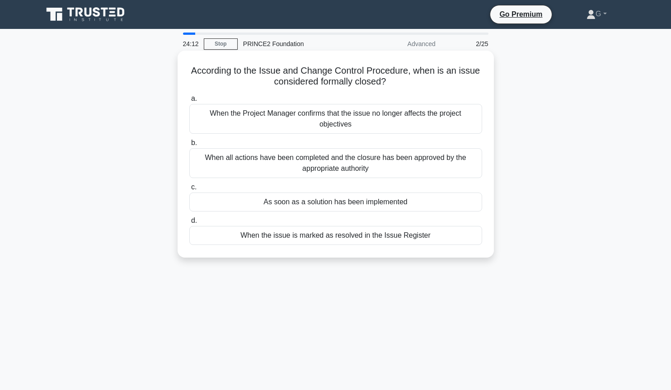
click at [286, 237] on div "When the issue is marked as resolved in the Issue Register" at bounding box center [335, 235] width 293 height 19
click at [189, 224] on input "d. When the issue is marked as resolved in the Issue Register" at bounding box center [189, 221] width 0 height 6
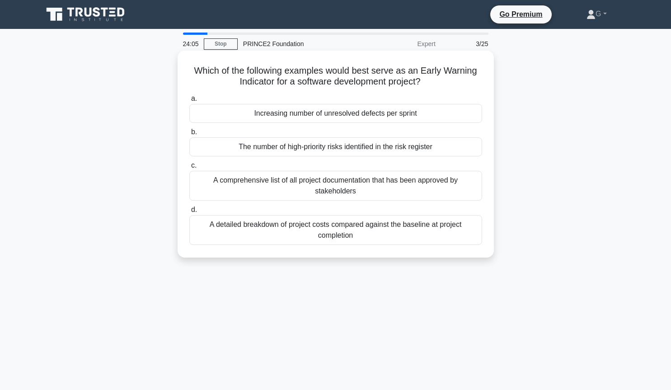
click at [265, 149] on div "The number of high-priority risks identified in the risk register" at bounding box center [335, 146] width 293 height 19
click at [189, 135] on input "b. The number of high-priority risks identified in the risk register" at bounding box center [189, 132] width 0 height 6
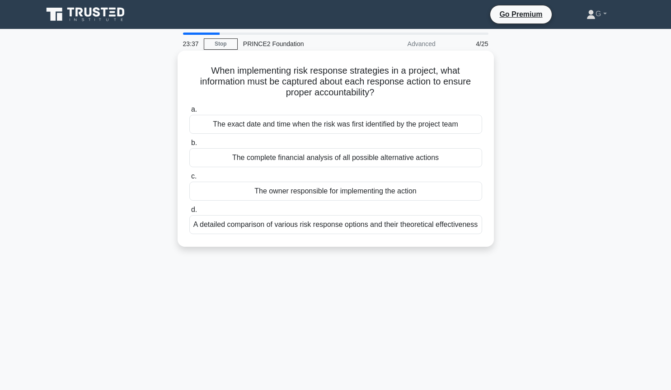
click at [305, 230] on div "A detailed comparison of various risk response options and their theoretical ef…" at bounding box center [335, 224] width 293 height 19
click at [189, 213] on input "d. A detailed comparison of various risk response options and their theoretical…" at bounding box center [189, 210] width 0 height 6
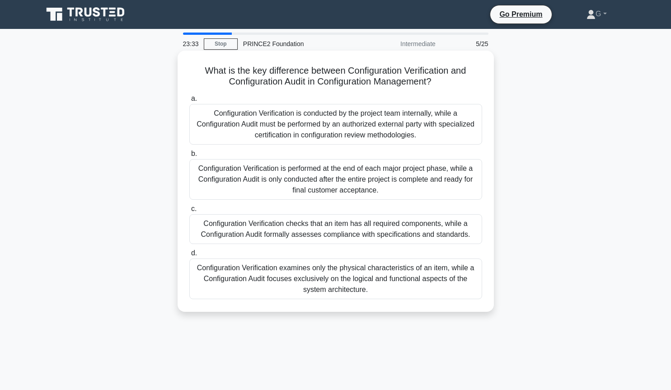
click at [325, 125] on div "Configuration Verification is conducted by the project team internally, while a…" at bounding box center [335, 124] width 293 height 41
click at [189, 102] on input "a. Configuration Verification is conducted by the project team internally, whil…" at bounding box center [189, 99] width 0 height 6
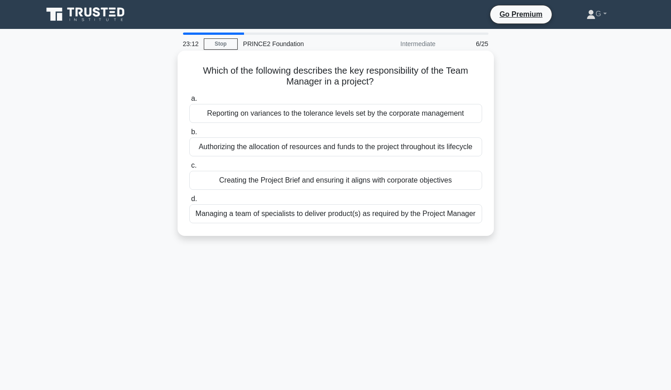
click at [265, 215] on div "Managing a team of specialists to deliver product(s) as required by the Project…" at bounding box center [335, 213] width 293 height 19
click at [189, 202] on input "d. Managing a team of specialists to deliver product(s) as required by the Proj…" at bounding box center [189, 199] width 0 height 6
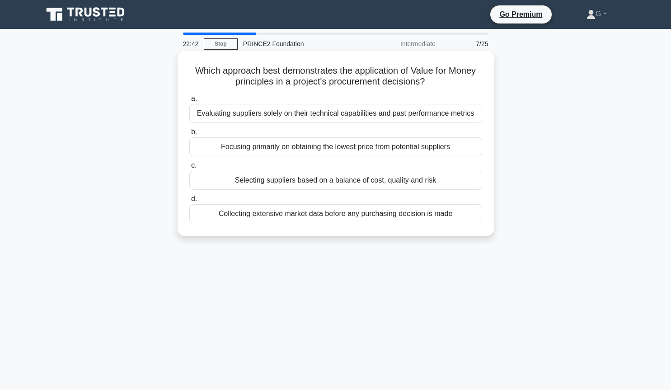
click at [313, 181] on div "Selecting suppliers based on a balance of cost, quality and risk" at bounding box center [335, 180] width 293 height 19
click at [189, 169] on input "c. Selecting suppliers based on a balance of cost, quality and risk" at bounding box center [189, 166] width 0 height 6
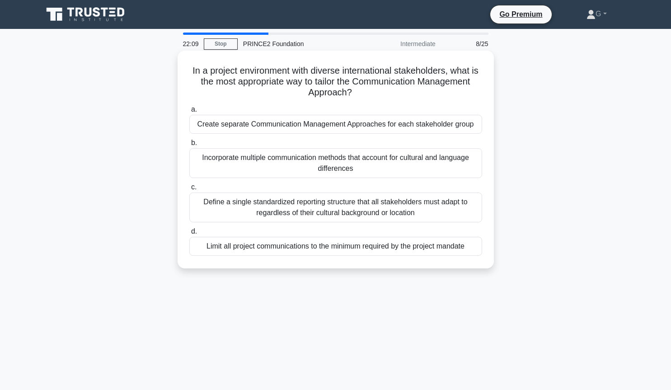
click at [272, 208] on div "Define a single standardized reporting structure that all stakeholders must ada…" at bounding box center [335, 208] width 293 height 30
click at [189, 190] on input "c. Define a single standardized reporting structure that all stakeholders must …" at bounding box center [189, 187] width 0 height 6
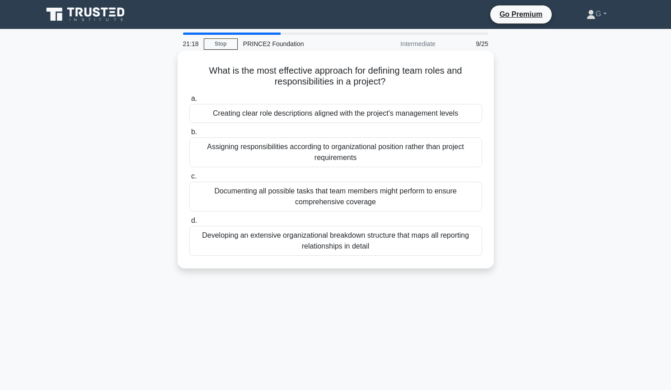
click at [324, 117] on div "Creating clear role descriptions aligned with the project's management levels" at bounding box center [335, 113] width 293 height 19
click at [189, 102] on input "a. Creating clear role descriptions aligned with the project's management levels" at bounding box center [189, 99] width 0 height 6
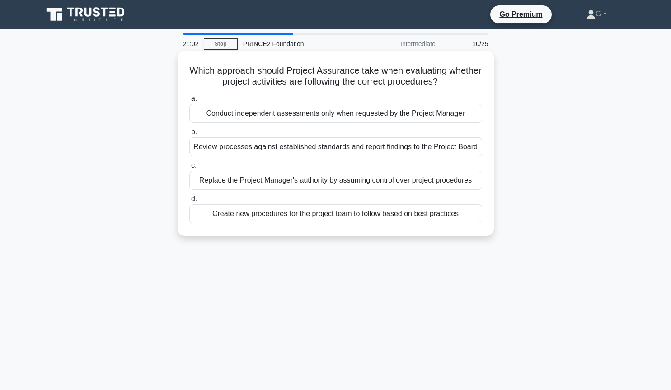
click at [296, 149] on div "Review processes against established standards and report findings to the Proje…" at bounding box center [335, 146] width 293 height 19
click at [189, 135] on input "b. Review processes against established standards and report findings to the Pr…" at bounding box center [189, 132] width 0 height 6
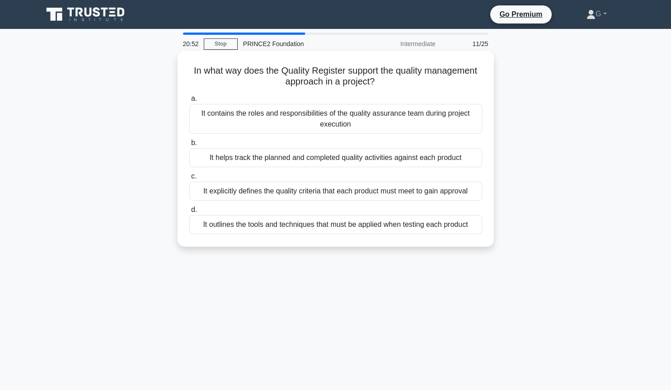
click at [250, 160] on div "It helps track the planned and completed quality activities against each product" at bounding box center [335, 157] width 293 height 19
click at [189, 146] on input "b. It helps track the planned and completed quality activities against each pro…" at bounding box center [189, 143] width 0 height 6
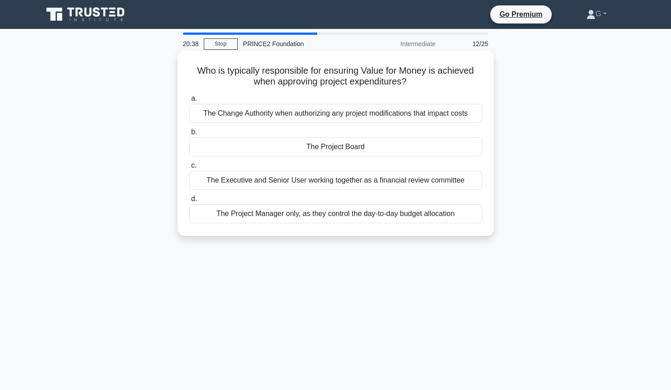
click at [306, 148] on div "The Project Board" at bounding box center [335, 146] width 293 height 19
click at [189, 135] on input "b. The Project Board" at bounding box center [189, 132] width 0 height 6
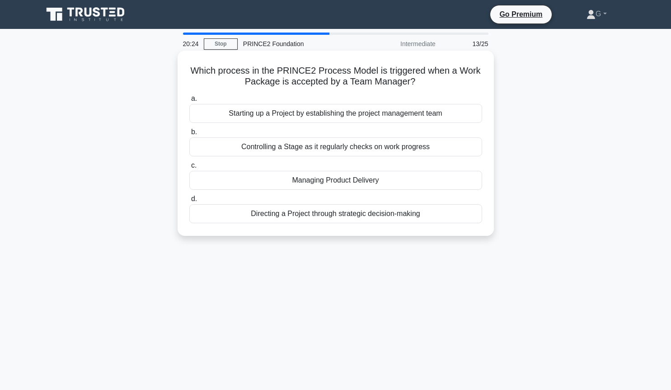
click at [322, 181] on div "Managing Product Delivery" at bounding box center [335, 180] width 293 height 19
click at [189, 169] on input "c. Managing Product Delivery" at bounding box center [189, 166] width 0 height 6
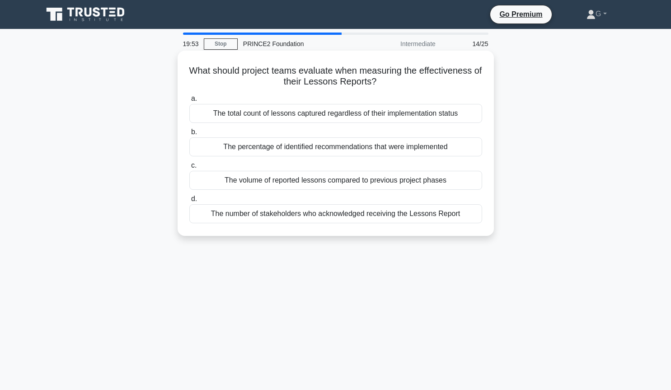
click at [291, 151] on div "The percentage of identified recommendations that were implemented" at bounding box center [335, 146] width 293 height 19
click at [189, 135] on input "b. The percentage of identified recommendations that were implemented" at bounding box center [189, 132] width 0 height 6
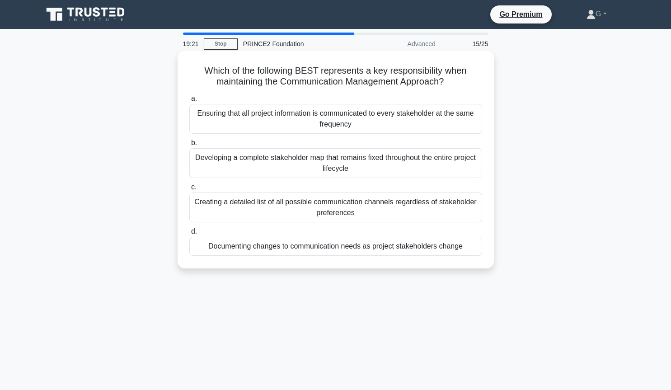
click at [262, 247] on div "Documenting changes to communication needs as project stakeholders change" at bounding box center [335, 246] width 293 height 19
click at [189, 235] on input "d. Documenting changes to communication needs as project stakeholders change" at bounding box center [189, 232] width 0 height 6
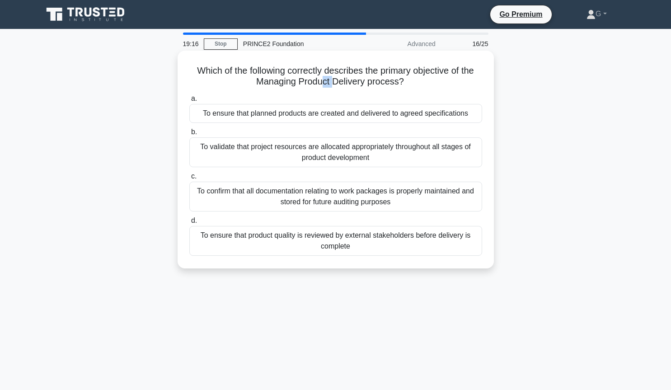
drag, startPoint x: 322, startPoint y: 83, endPoint x: 334, endPoint y: 83, distance: 12.2
click at [334, 83] on h5 "Which of the following correctly describes the primary objective of the Managin…" at bounding box center [336, 76] width 295 height 23
click at [325, 114] on div "To ensure that planned products are created and delivered to agreed specificati…" at bounding box center [335, 113] width 293 height 19
click at [189, 102] on input "a. To ensure that planned products are created and delivered to agreed specific…" at bounding box center [189, 99] width 0 height 6
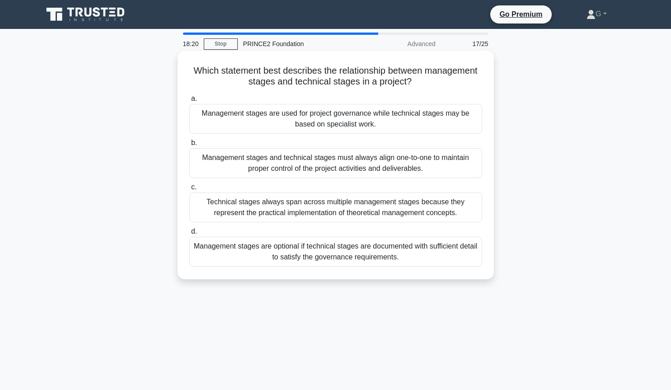
click at [317, 127] on div "Management stages are used for project governance while technical stages may be…" at bounding box center [335, 119] width 293 height 30
click at [189, 102] on input "a. Management stages are used for project governance while technical stages may…" at bounding box center [189, 99] width 0 height 6
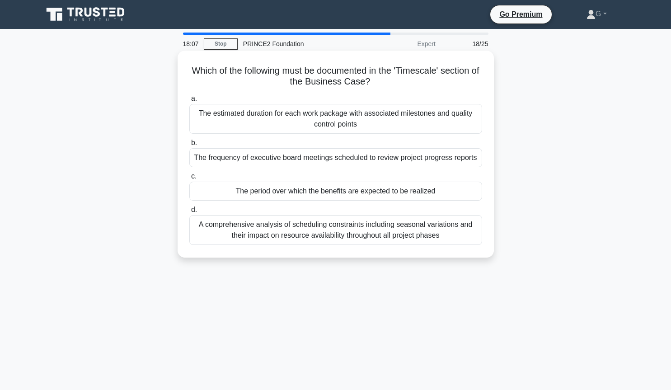
click at [309, 194] on div "The period over which the benefits are expected to be realized" at bounding box center [335, 191] width 293 height 19
click at [189, 180] on input "c. The period over which the benefits are expected to be realized" at bounding box center [189, 177] width 0 height 6
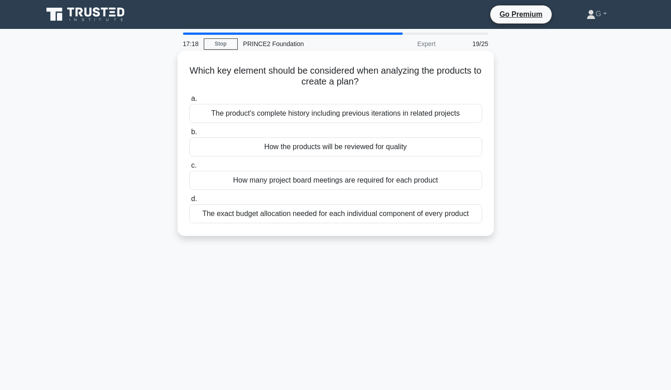
click at [359, 116] on div "The product's complete history including previous iterations in related projects" at bounding box center [335, 113] width 293 height 19
click at [189, 102] on input "a. The product's complete history including previous iterations in related proj…" at bounding box center [189, 99] width 0 height 6
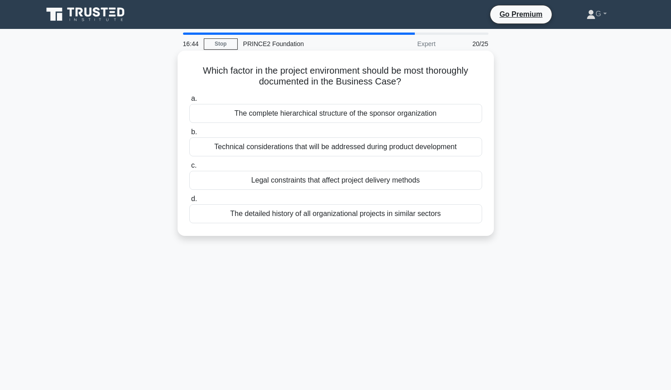
click at [310, 183] on div "Legal constraints that affect project delivery methods" at bounding box center [335, 180] width 293 height 19
click at [189, 169] on input "c. Legal constraints that affect project delivery methods" at bounding box center [189, 166] width 0 height 6
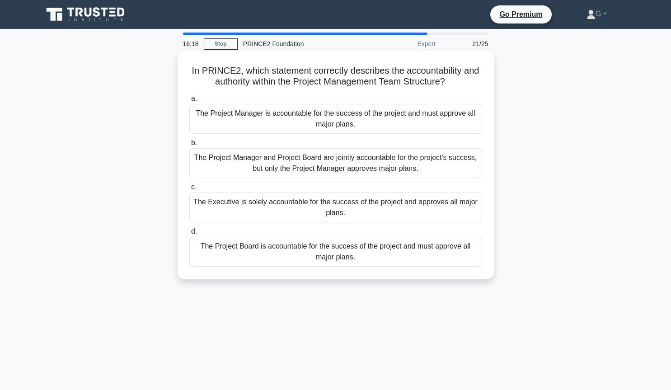
click at [305, 254] on div "The Project Board is accountable for the success of the project and must approv…" at bounding box center [335, 252] width 293 height 30
click at [189, 235] on input "d. The Project Board is accountable for the success of the project and must app…" at bounding box center [189, 232] width 0 height 6
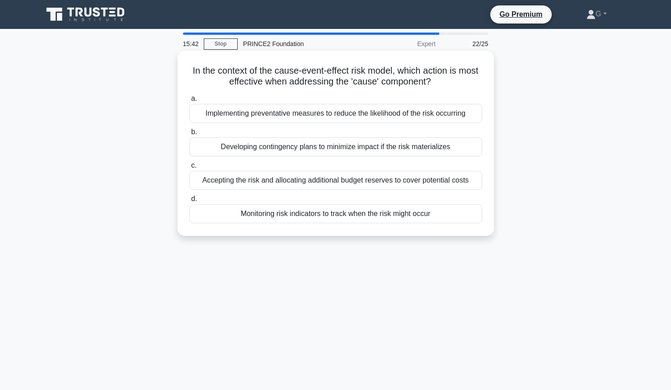
click at [298, 116] on div "Implementing preventative measures to reduce the likelihood of the risk occurri…" at bounding box center [335, 113] width 293 height 19
click at [189, 102] on input "a. Implementing preventative measures to reduce the likelihood of the risk occu…" at bounding box center [189, 99] width 0 height 6
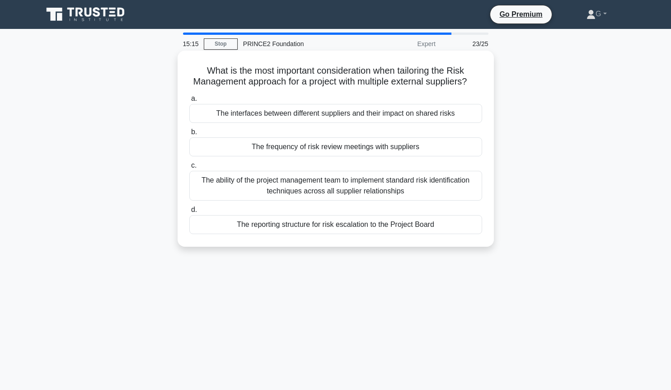
click at [296, 117] on div "The interfaces between different suppliers and their impact on shared risks" at bounding box center [335, 113] width 293 height 19
click at [189, 102] on input "a. The interfaces between different suppliers and their impact on shared risks" at bounding box center [189, 99] width 0 height 6
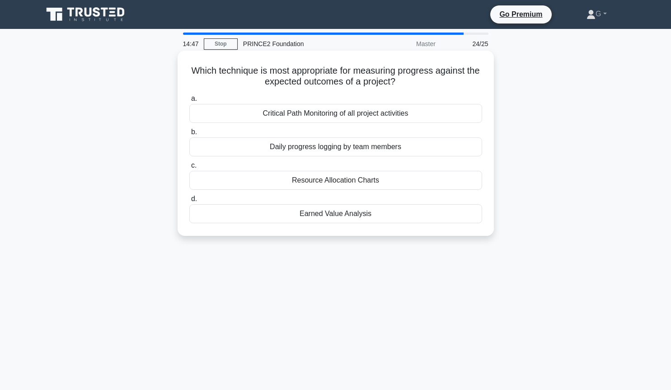
click at [312, 181] on div "Resource Allocation Charts" at bounding box center [335, 180] width 293 height 19
click at [189, 169] on input "c. Resource Allocation Charts" at bounding box center [189, 166] width 0 height 6
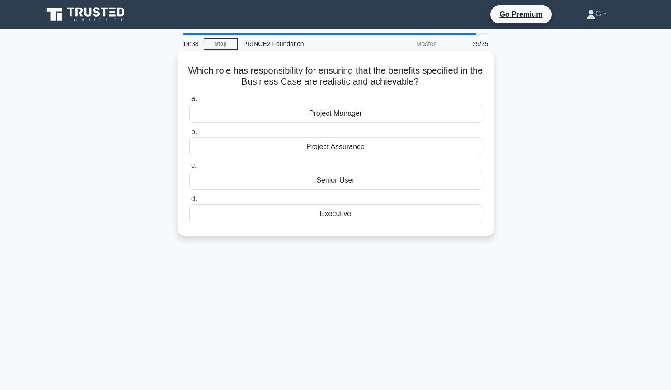
click at [333, 181] on div "Senior User" at bounding box center [335, 180] width 293 height 19
click at [189, 169] on input "c. Senior User" at bounding box center [189, 166] width 0 height 6
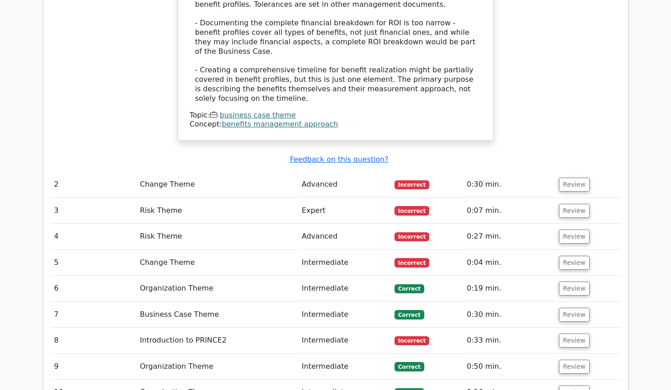
scroll to position [1218, 0]
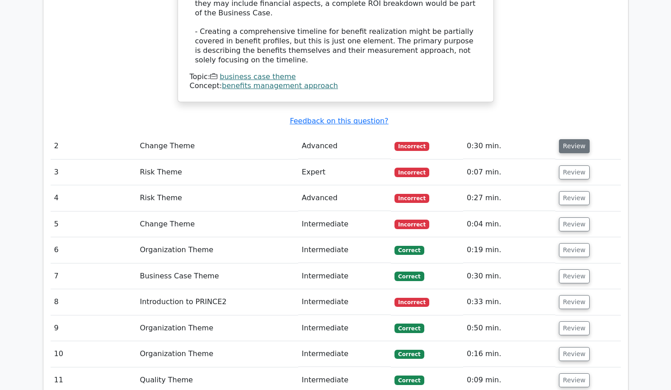
click at [572, 139] on button "Review" at bounding box center [574, 146] width 31 height 14
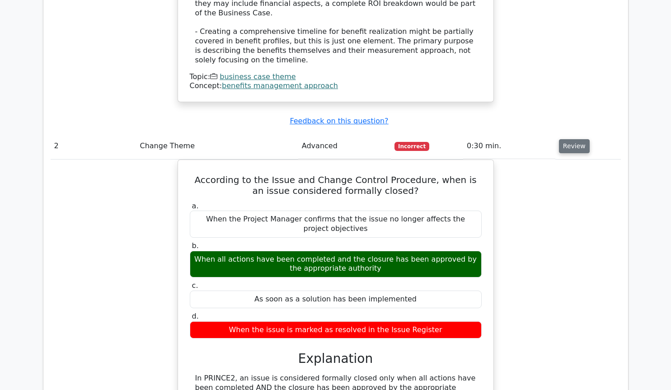
click at [564, 139] on button "Review" at bounding box center [574, 146] width 31 height 14
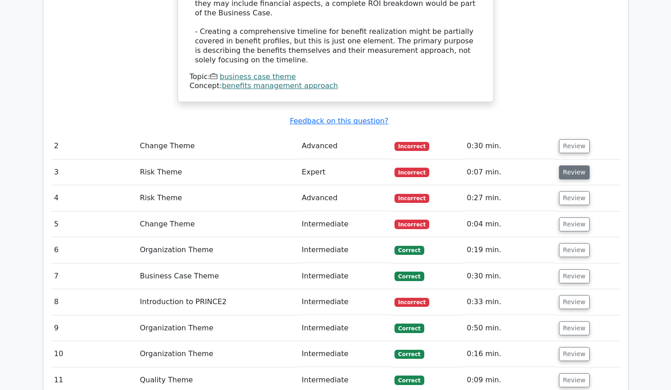
click at [574, 165] on button "Review" at bounding box center [574, 172] width 31 height 14
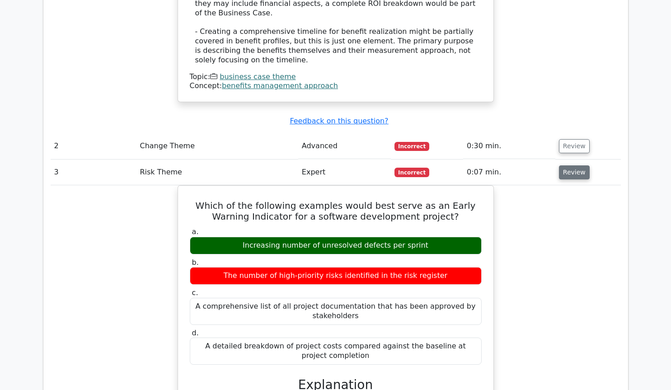
click at [574, 165] on button "Review" at bounding box center [574, 172] width 31 height 14
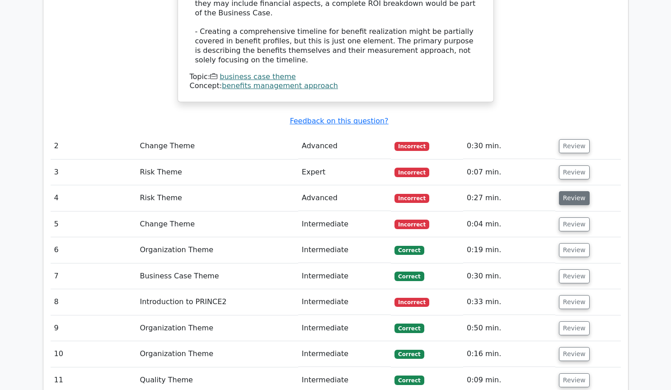
click at [575, 191] on button "Review" at bounding box center [574, 198] width 31 height 14
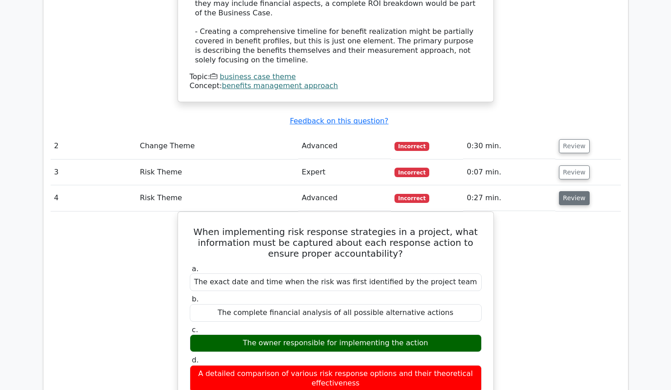
click at [569, 191] on button "Review" at bounding box center [574, 198] width 31 height 14
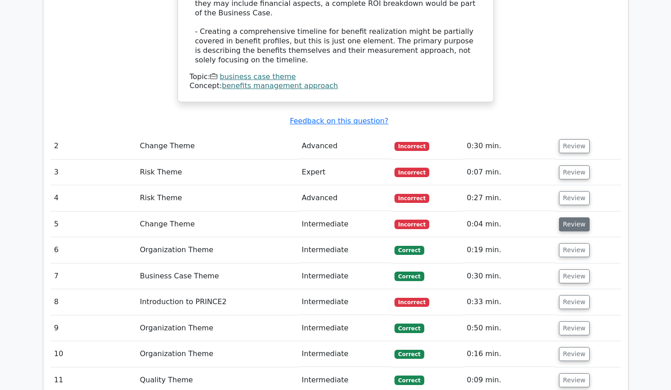
click at [571, 217] on button "Review" at bounding box center [574, 224] width 31 height 14
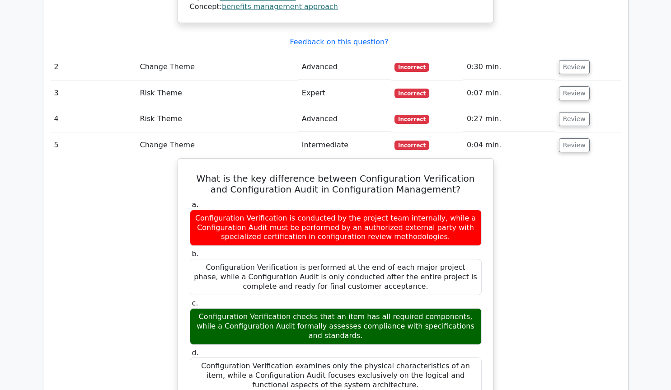
scroll to position [1280, 0]
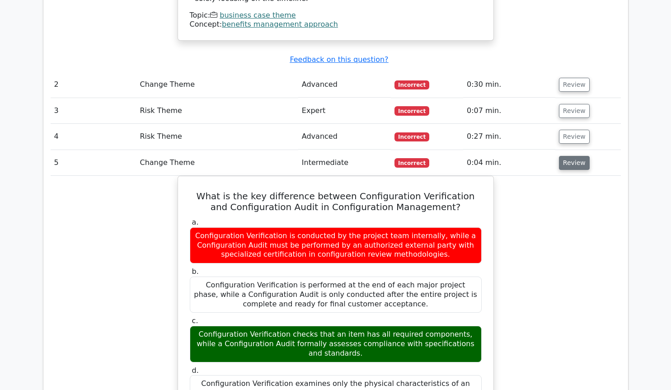
click at [565, 156] on button "Review" at bounding box center [574, 163] width 31 height 14
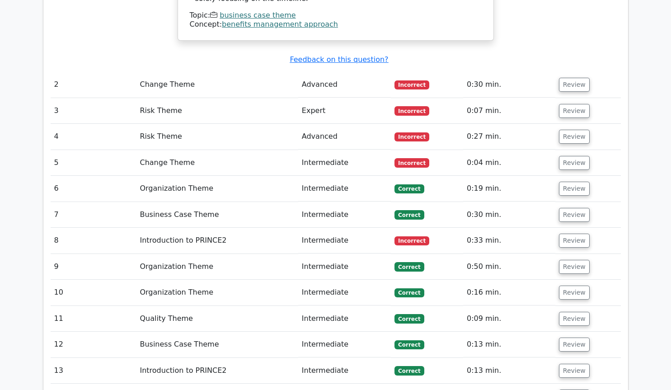
scroll to position [1341, 0]
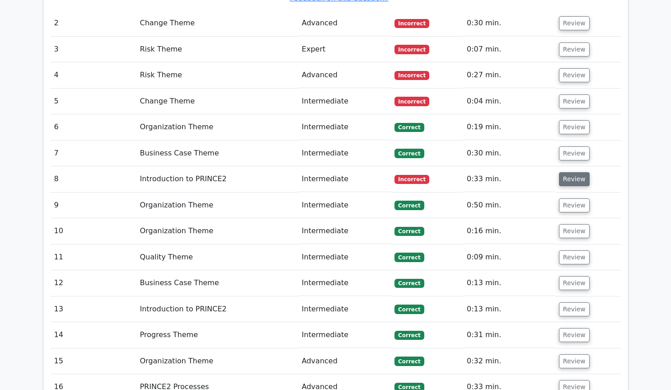
click at [566, 172] on button "Review" at bounding box center [574, 179] width 31 height 14
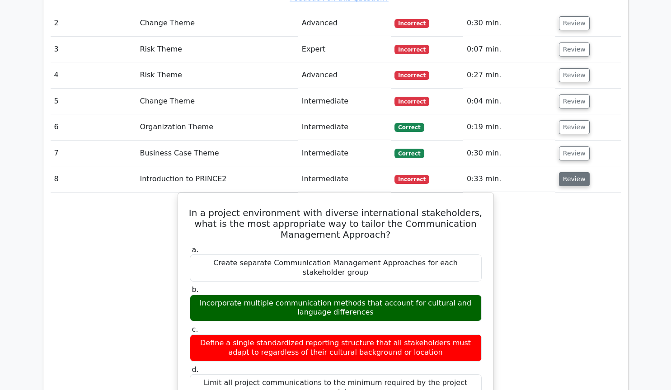
click at [566, 172] on button "Review" at bounding box center [574, 179] width 31 height 14
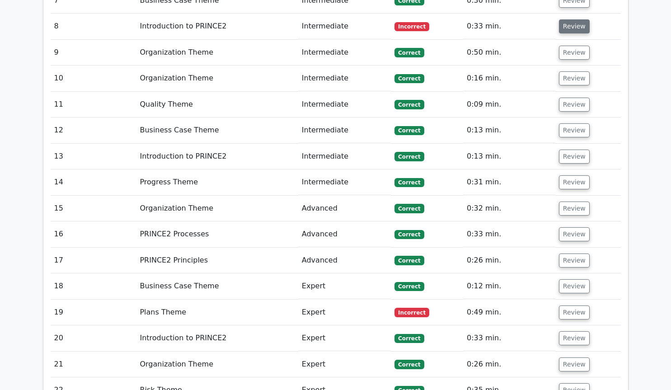
scroll to position [1526, 0]
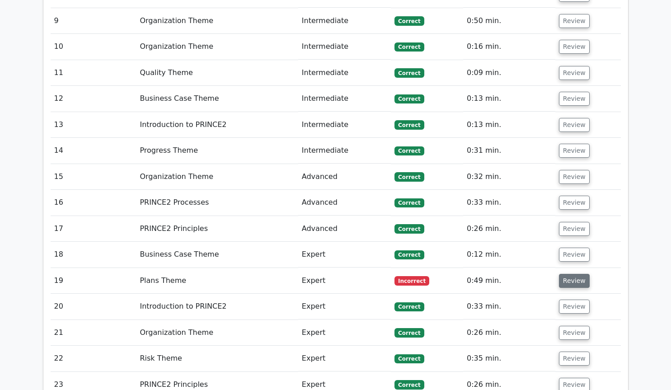
click at [573, 274] on button "Review" at bounding box center [574, 281] width 31 height 14
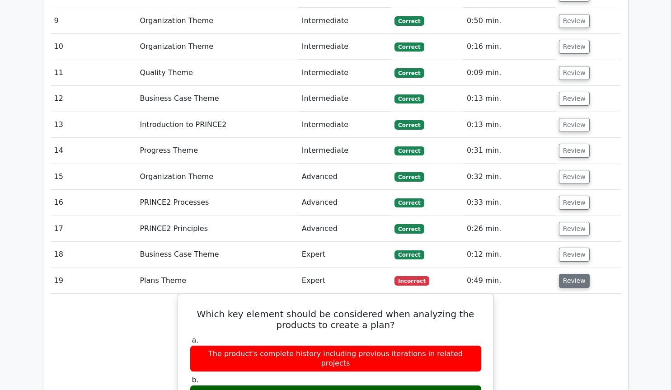
click at [567, 274] on button "Review" at bounding box center [574, 281] width 31 height 14
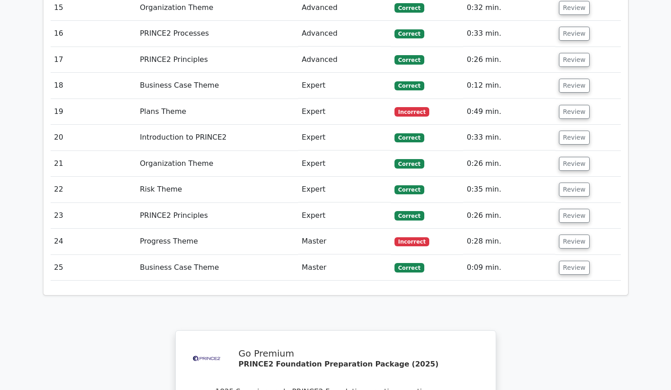
scroll to position [1710, 0]
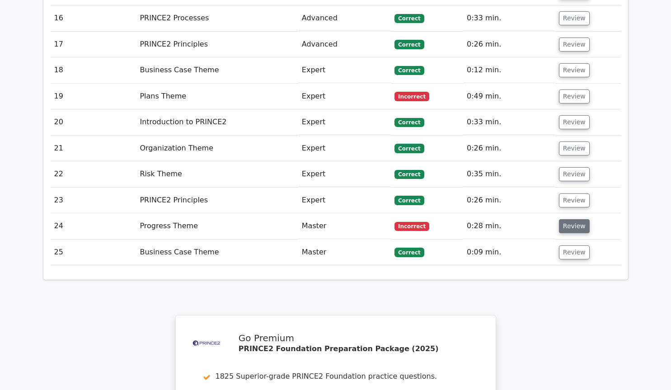
click at [565, 219] on button "Review" at bounding box center [574, 226] width 31 height 14
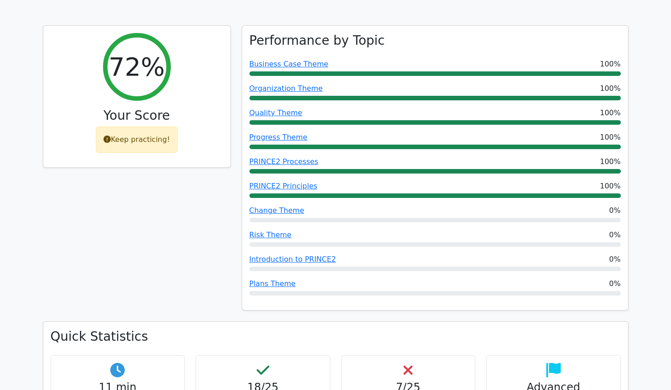
scroll to position [296, 0]
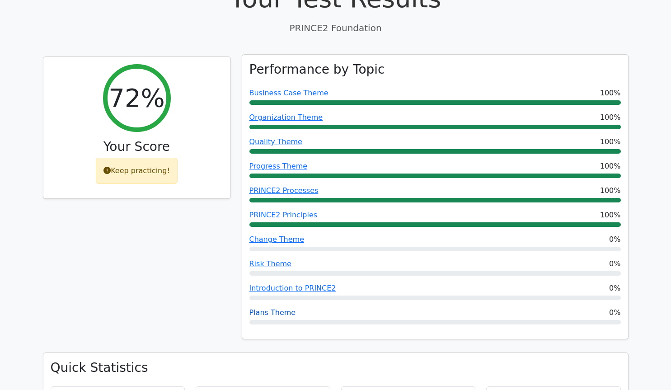
click at [266, 308] on link "Plans Theme" at bounding box center [273, 312] width 47 height 9
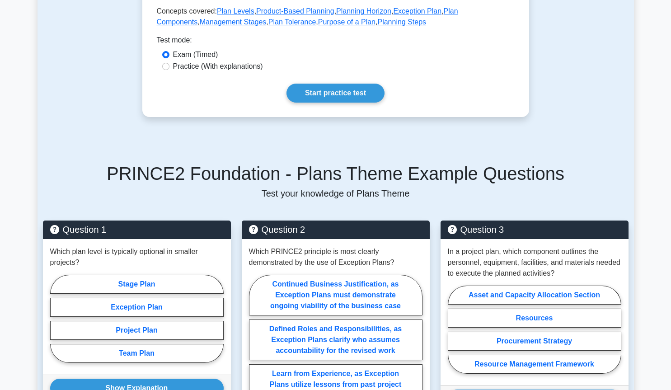
scroll to position [369, 0]
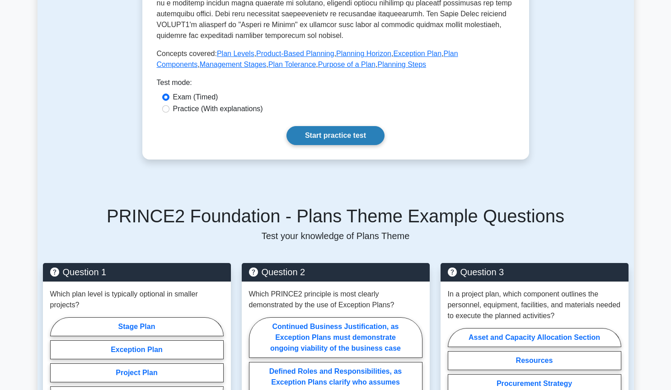
click at [364, 140] on link "Start practice test" at bounding box center [336, 135] width 98 height 19
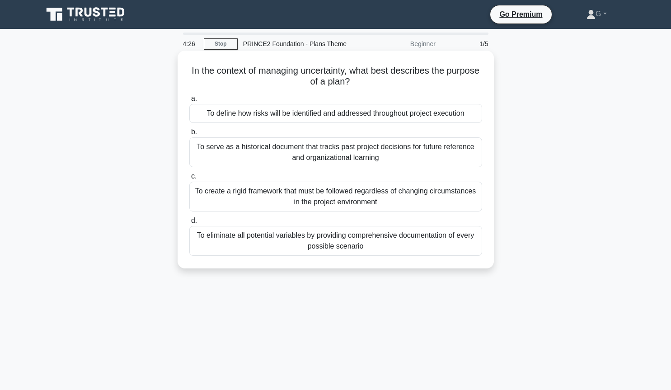
click at [318, 112] on div "To define how risks will be identified and addressed throughout project executi…" at bounding box center [335, 113] width 293 height 19
click at [189, 102] on input "a. To define how risks will be identified and addressed throughout project exec…" at bounding box center [189, 99] width 0 height 6
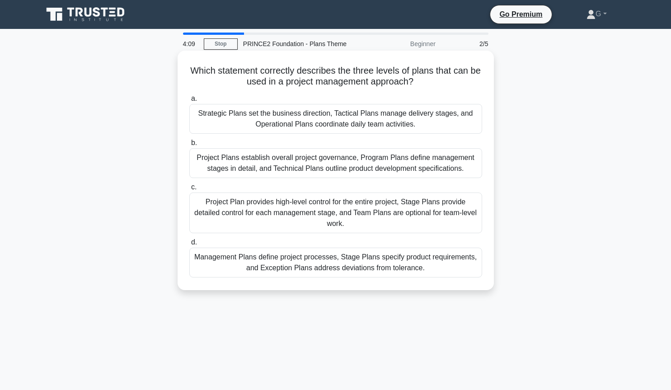
click at [252, 209] on div "Project Plan provides high-level control for the entire project, Stage Plans pr…" at bounding box center [335, 213] width 293 height 41
click at [189, 190] on input "c. Project Plan provides high-level control for the entire project, Stage Plans…" at bounding box center [189, 187] width 0 height 6
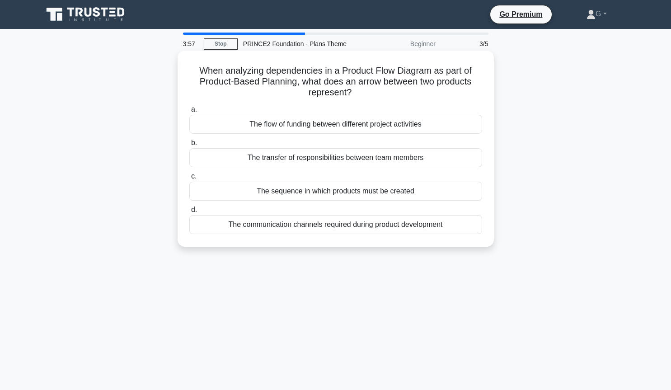
click at [249, 193] on div "The sequence in which products must be created" at bounding box center [335, 191] width 293 height 19
click at [189, 180] on input "c. The sequence in which products must be created" at bounding box center [189, 177] width 0 height 6
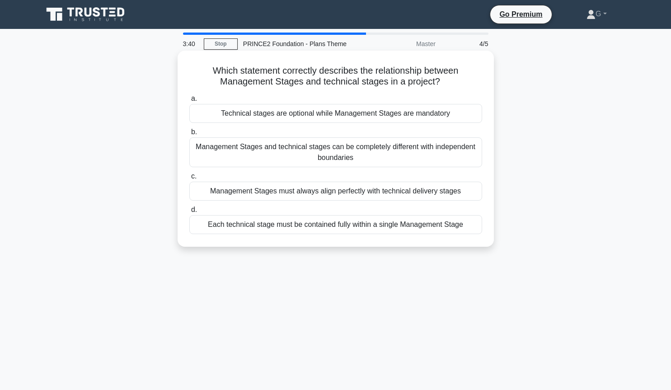
click at [281, 227] on div "Each technical stage must be contained fully within a single Management Stage" at bounding box center [335, 224] width 293 height 19
click at [189, 213] on input "d. Each technical stage must be contained fully within a single Management Stage" at bounding box center [189, 210] width 0 height 6
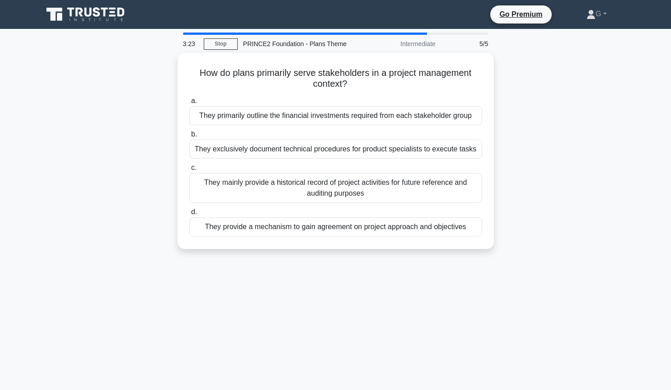
click at [281, 227] on div "They provide a mechanism to gain agreement on project approach and objectives" at bounding box center [335, 226] width 293 height 19
click at [189, 215] on input "d. They provide a mechanism to gain agreement on project approach and objectives" at bounding box center [189, 212] width 0 height 6
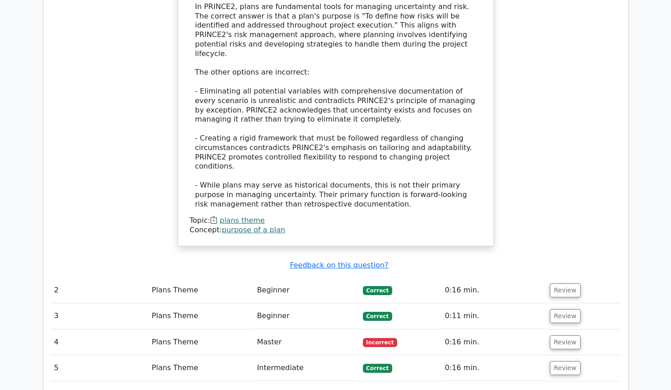
scroll to position [984, 0]
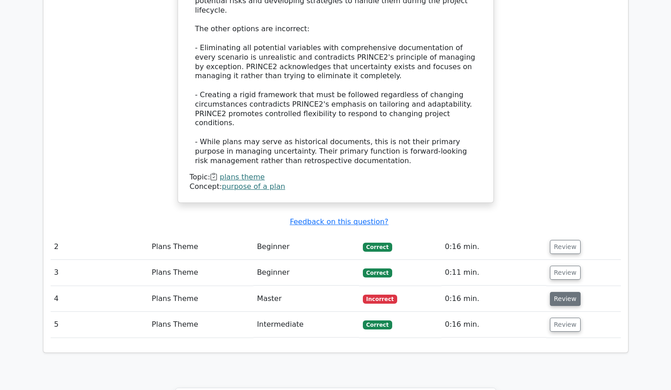
click at [554, 292] on button "Review" at bounding box center [565, 299] width 31 height 14
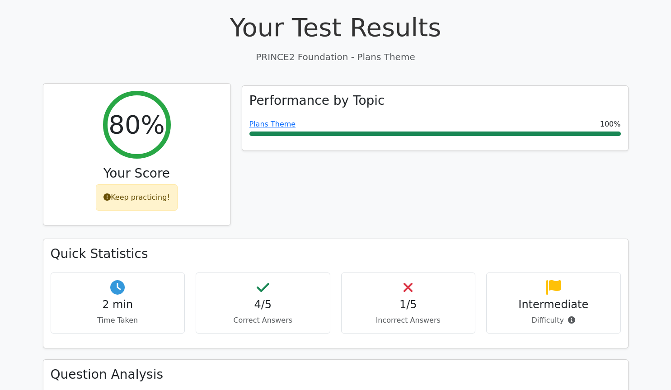
scroll to position [246, 0]
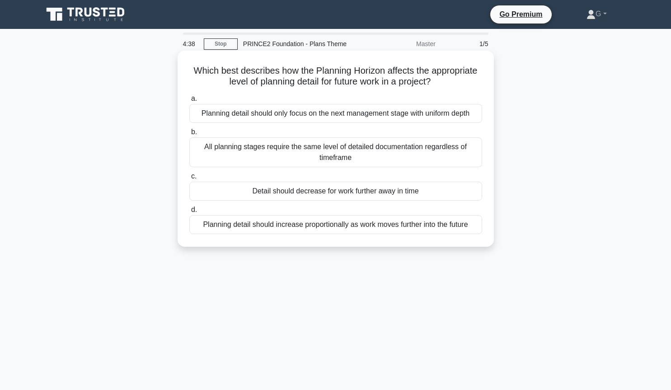
click at [350, 196] on div "Detail should decrease for work further away in time" at bounding box center [335, 191] width 293 height 19
click at [189, 180] on input "c. Detail should decrease for work further away in time" at bounding box center [189, 177] width 0 height 6
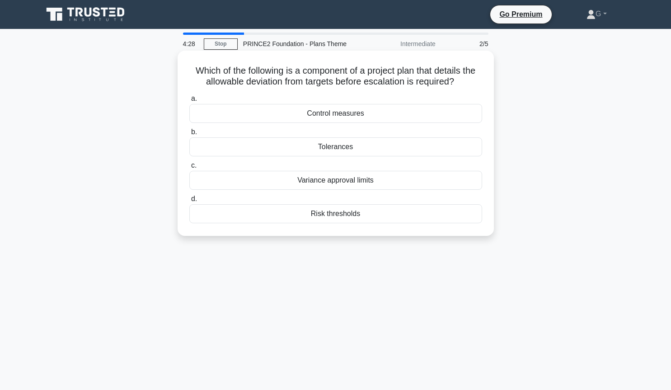
click at [351, 149] on div "Tolerances" at bounding box center [335, 146] width 293 height 19
click at [189, 135] on input "b. Tolerances" at bounding box center [189, 132] width 0 height 6
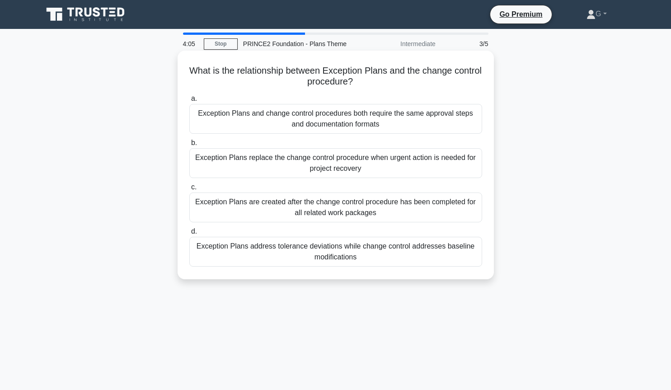
click at [359, 255] on div "Exception Plans address tolerance deviations while change control addresses bas…" at bounding box center [335, 252] width 293 height 30
click at [189, 235] on input "d. Exception Plans address tolerance deviations while change control addresses …" at bounding box center [189, 232] width 0 height 6
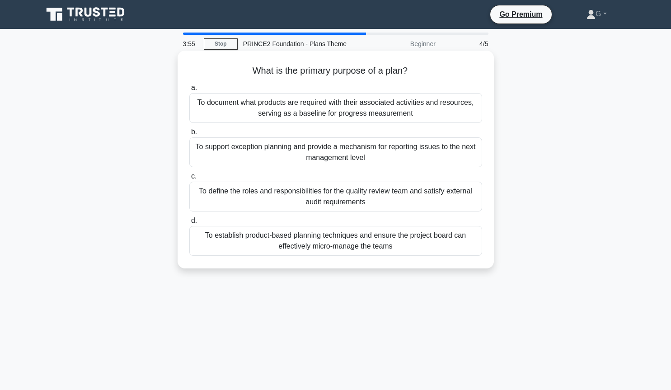
click at [377, 112] on div "To document what products are required with their associated activities and res…" at bounding box center [335, 108] width 293 height 30
click at [189, 91] on input "a. To document what products are required with their associated activities and …" at bounding box center [189, 88] width 0 height 6
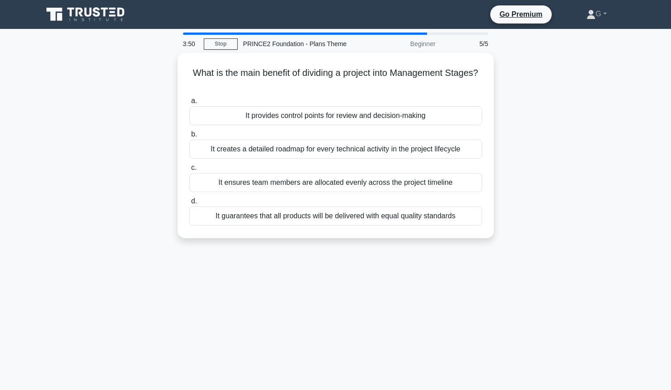
click at [377, 112] on div "It provides control points for review and decision-making" at bounding box center [335, 115] width 293 height 19
click at [189, 104] on input "a. It provides control points for review and decision-making" at bounding box center [189, 101] width 0 height 6
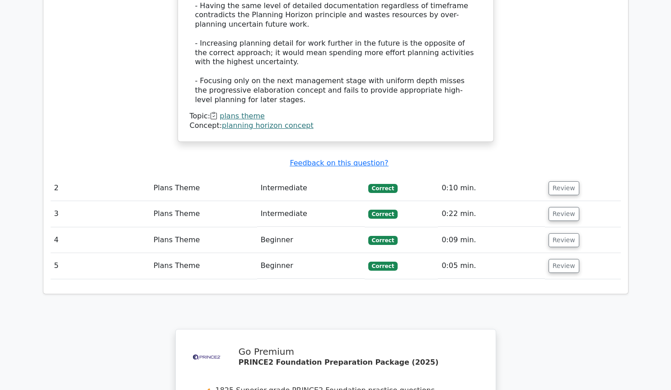
scroll to position [1045, 0]
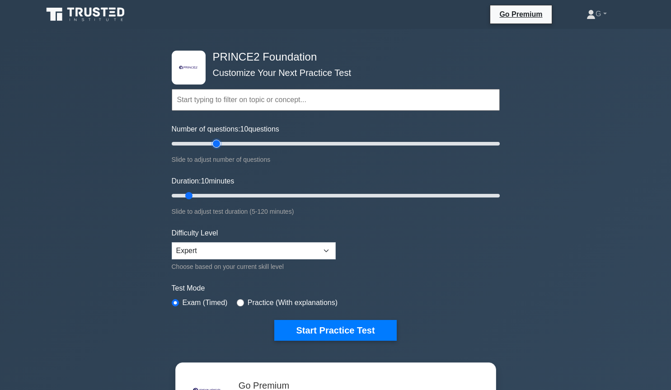
click at [216, 144] on input "Number of questions: 10 questions" at bounding box center [336, 143] width 328 height 11
type input "20"
click at [202, 145] on input "Number of questions: 30 questions" at bounding box center [336, 143] width 328 height 11
type input "20"
click at [214, 193] on input "Duration: 20 minutes" at bounding box center [336, 195] width 328 height 11
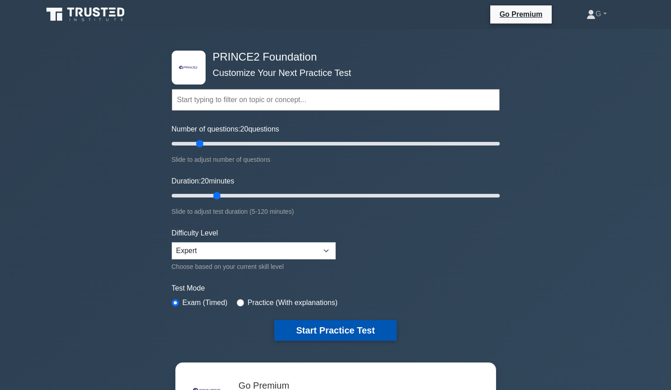
click at [285, 329] on button "Start Practice Test" at bounding box center [335, 330] width 122 height 21
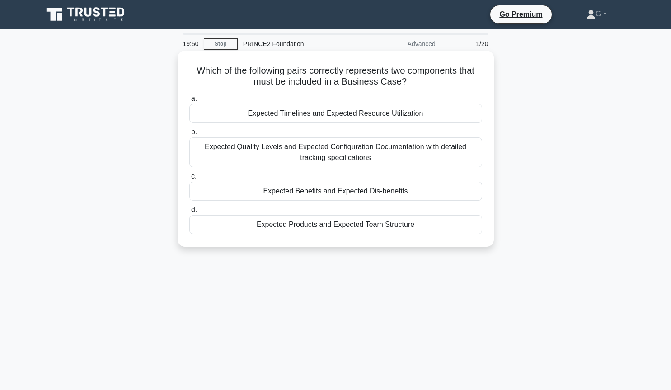
click at [263, 197] on div "Expected Benefits and Expected Dis-benefits" at bounding box center [335, 191] width 293 height 19
click at [189, 180] on input "c. Expected Benefits and Expected Dis-benefits" at bounding box center [189, 177] width 0 height 6
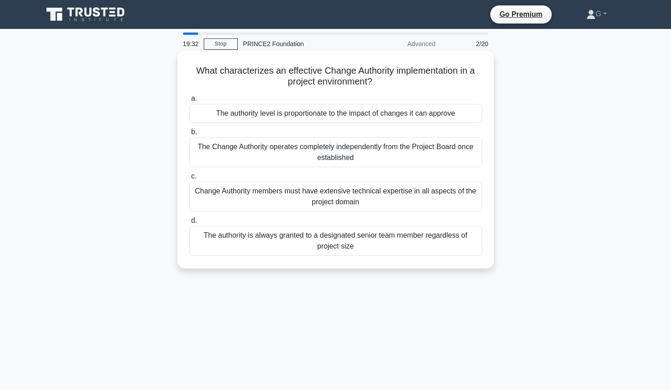
click at [264, 151] on div "The Change Authority operates completely independently from the Project Board o…" at bounding box center [335, 152] width 293 height 30
click at [189, 135] on input "b. The Change Authority operates completely independently from the Project Boar…" at bounding box center [189, 132] width 0 height 6
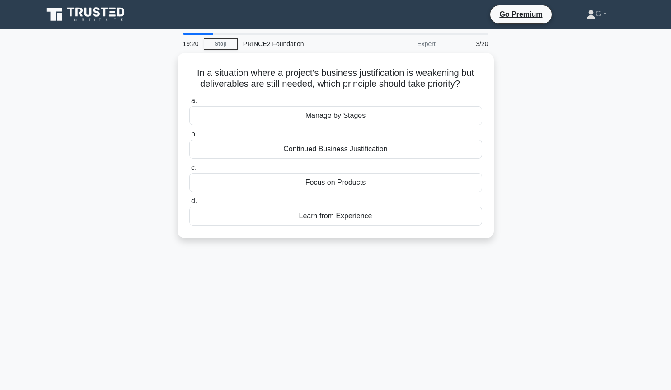
click at [264, 151] on div "Continued Business Justification" at bounding box center [335, 149] width 293 height 19
click at [189, 137] on input "b. Continued Business Justification" at bounding box center [189, 135] width 0 height 6
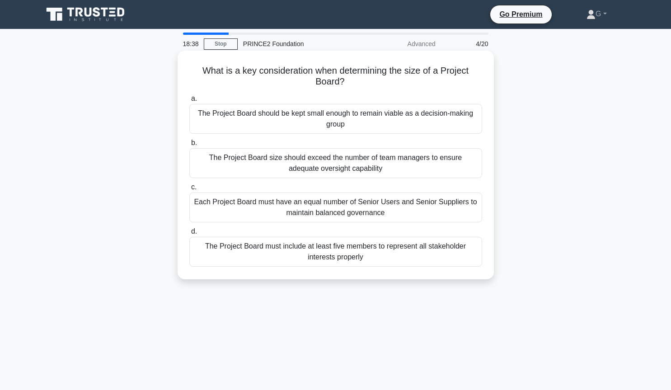
click at [329, 122] on div "The Project Board should be kept small enough to remain viable as a decision-ma…" at bounding box center [335, 119] width 293 height 30
click at [189, 102] on input "a. The Project Board should be kept small enough to remain viable as a decision…" at bounding box center [189, 99] width 0 height 6
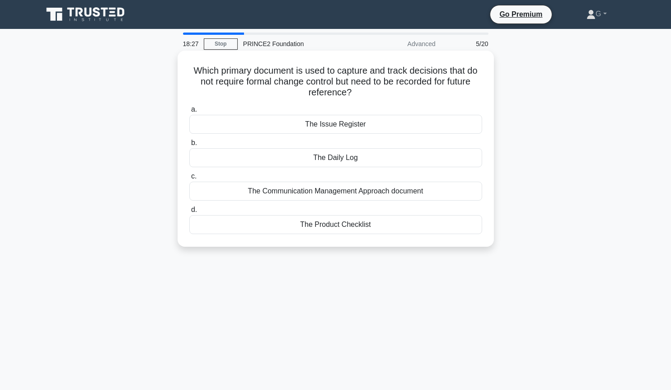
click at [318, 159] on div "The Daily Log" at bounding box center [335, 157] width 293 height 19
click at [189, 146] on input "b. The Daily Log" at bounding box center [189, 143] width 0 height 6
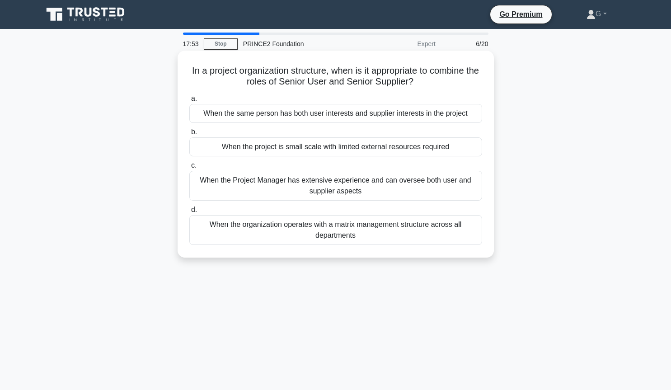
click at [319, 118] on div "When the same person has both user interests and supplier interests in the proj…" at bounding box center [335, 113] width 293 height 19
click at [189, 102] on input "a. When the same person has both user interests and supplier interests in the p…" at bounding box center [189, 99] width 0 height 6
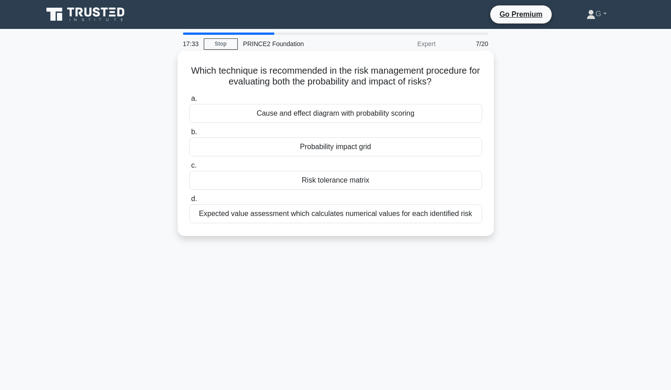
click at [312, 149] on div "Probability impact grid" at bounding box center [335, 146] width 293 height 19
click at [189, 135] on input "b. Probability impact grid" at bounding box center [189, 132] width 0 height 6
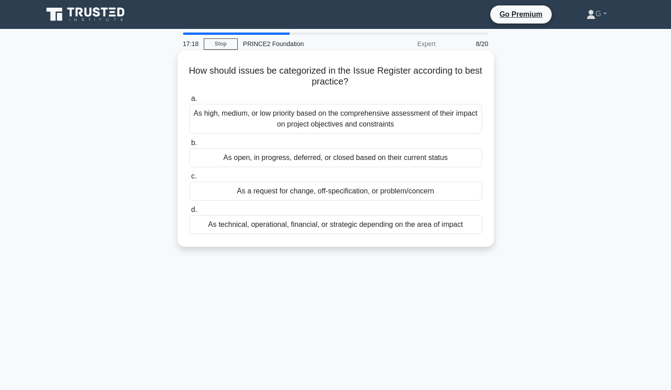
click at [291, 192] on div "As a request for change, off-specification, or problem/concern" at bounding box center [335, 191] width 293 height 19
click at [189, 180] on input "c. As a request for change, off-specification, or problem/concern" at bounding box center [189, 177] width 0 height 6
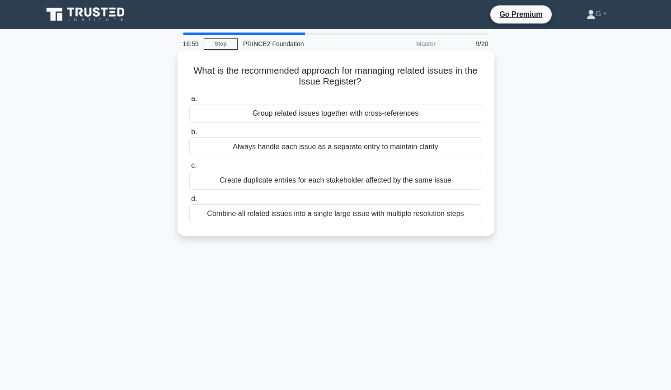
click at [307, 151] on div "Always handle each issue as a separate entry to maintain clarity" at bounding box center [335, 146] width 293 height 19
click at [189, 135] on input "b. Always handle each issue as a separate entry to maintain clarity" at bounding box center [189, 132] width 0 height 6
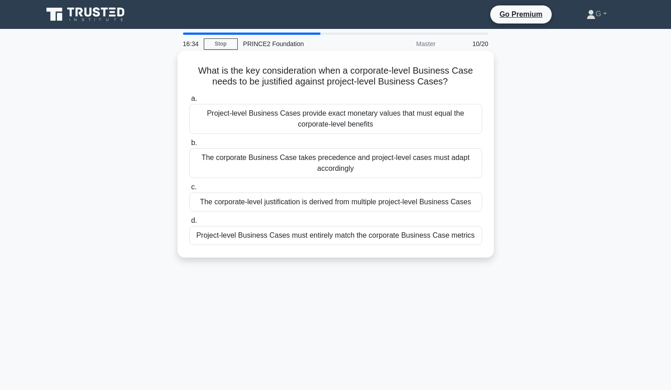
click at [249, 166] on div "The corporate Business Case takes precedence and project-level cases must adapt…" at bounding box center [335, 163] width 293 height 30
click at [189, 146] on input "b. The corporate Business Case takes precedence and project-level cases must ad…" at bounding box center [189, 143] width 0 height 6
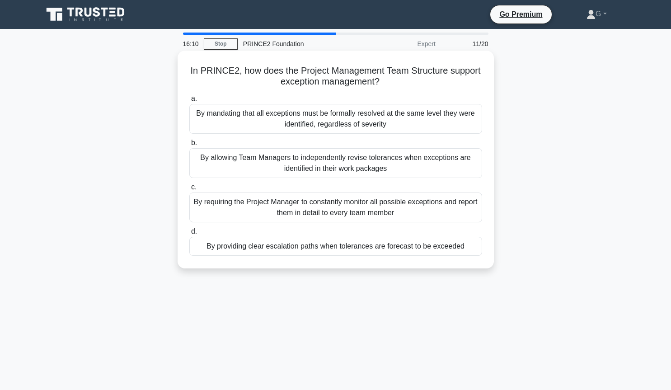
click at [278, 248] on div "By providing clear escalation paths when tolerances are forecast to be exceeded" at bounding box center [335, 246] width 293 height 19
click at [189, 235] on input "d. By providing clear escalation paths when tolerances are forecast to be excee…" at bounding box center [189, 232] width 0 height 6
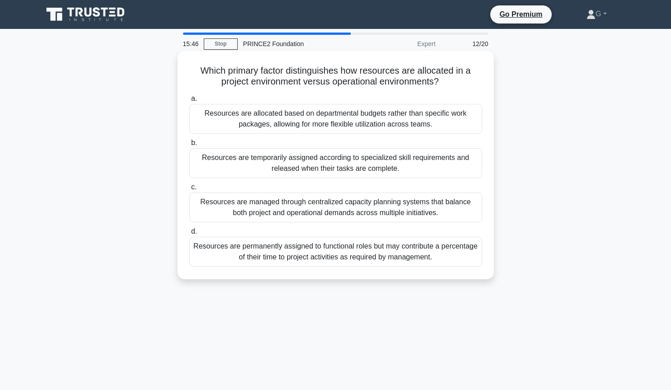
click at [301, 165] on div "Resources are temporarily assigned according to specialized skill requirements …" at bounding box center [335, 163] width 293 height 30
click at [189, 146] on input "b. Resources are temporarily assigned according to specialized skill requiremen…" at bounding box center [189, 143] width 0 height 6
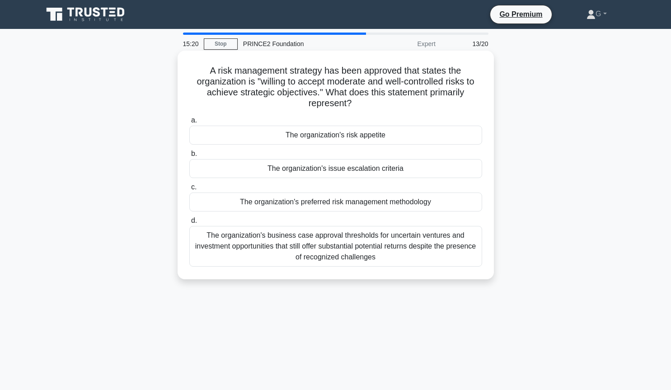
click at [363, 138] on div "The organization's risk appetite" at bounding box center [335, 135] width 293 height 19
click at [189, 123] on input "a. The organization's risk appetite" at bounding box center [189, 121] width 0 height 6
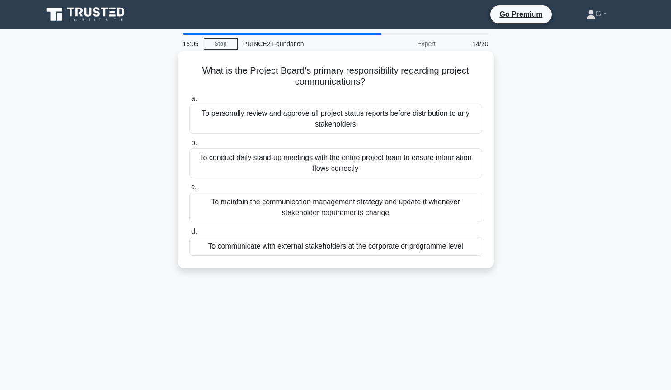
click at [320, 251] on div "To communicate with external stakeholders at the corporate or programme level" at bounding box center [335, 246] width 293 height 19
click at [189, 235] on input "d. To communicate with external stakeholders at the corporate or programme level" at bounding box center [189, 232] width 0 height 6
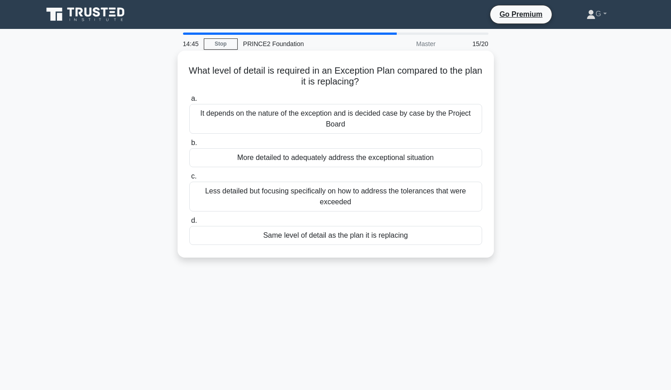
click at [328, 237] on div "Same level of detail as the plan it is replacing" at bounding box center [335, 235] width 293 height 19
click at [189, 224] on input "d. Same level of detail as the plan it is replacing" at bounding box center [189, 221] width 0 height 6
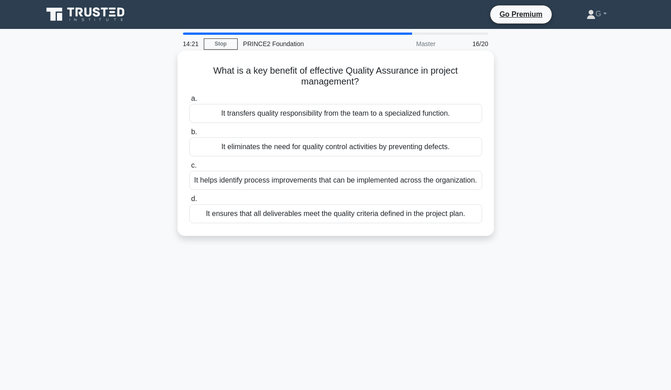
click at [335, 182] on div "It helps identify process improvements that can be implemented across the organ…" at bounding box center [335, 180] width 293 height 19
click at [189, 169] on input "c. It helps identify process improvements that can be implemented across the or…" at bounding box center [189, 166] width 0 height 6
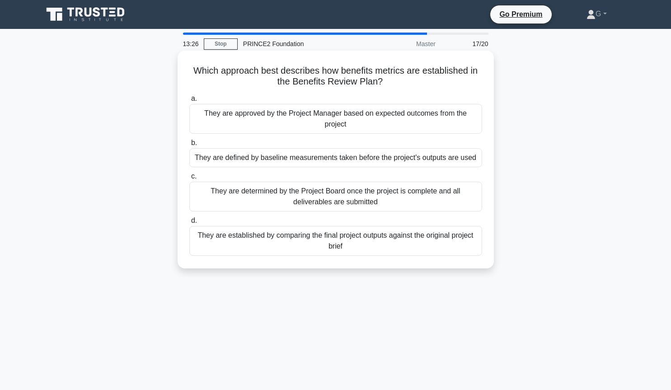
click at [320, 240] on div "They are established by comparing the final project outputs against the origina…" at bounding box center [335, 241] width 293 height 30
click at [189, 224] on input "d. They are established by comparing the final project outputs against the orig…" at bounding box center [189, 221] width 0 height 6
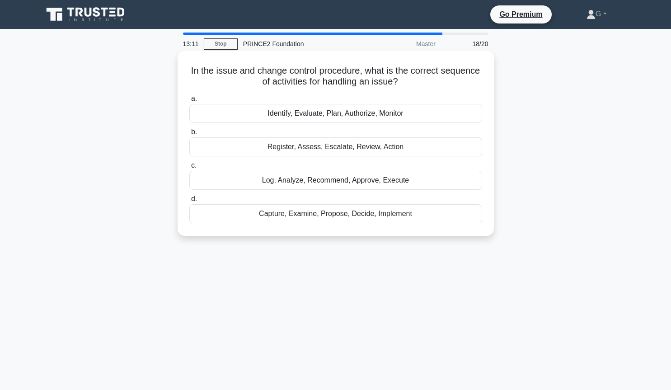
click at [328, 213] on div "Capture, Examine, Propose, Decide, Implement" at bounding box center [335, 213] width 293 height 19
click at [189, 202] on input "d. Capture, Examine, Propose, Decide, Implement" at bounding box center [189, 199] width 0 height 6
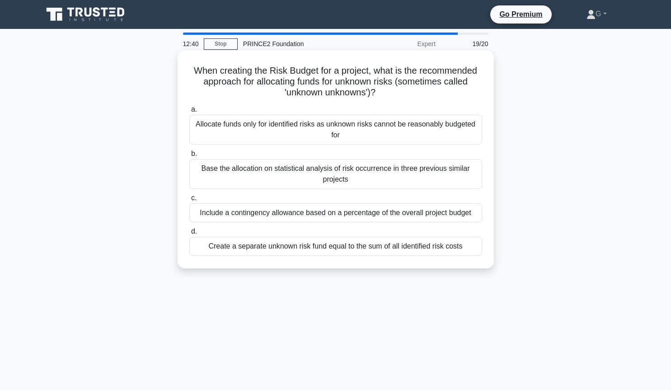
click at [315, 134] on div "Allocate funds only for identified risks as unknown risks cannot be reasonably …" at bounding box center [335, 130] width 293 height 30
click at [189, 113] on input "a. Allocate funds only for identified risks as unknown risks cannot be reasonab…" at bounding box center [189, 110] width 0 height 6
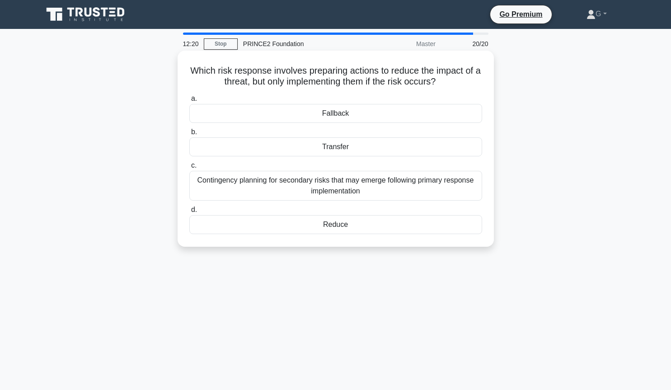
click at [315, 180] on div "Contingency planning for secondary risks that may emerge following primary resp…" at bounding box center [335, 186] width 293 height 30
click at [189, 169] on input "c. Contingency planning for secondary risks that may emerge following primary r…" at bounding box center [189, 166] width 0 height 6
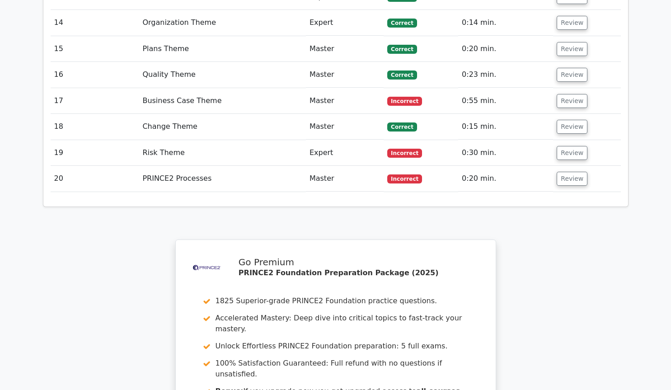
scroll to position [1599, 0]
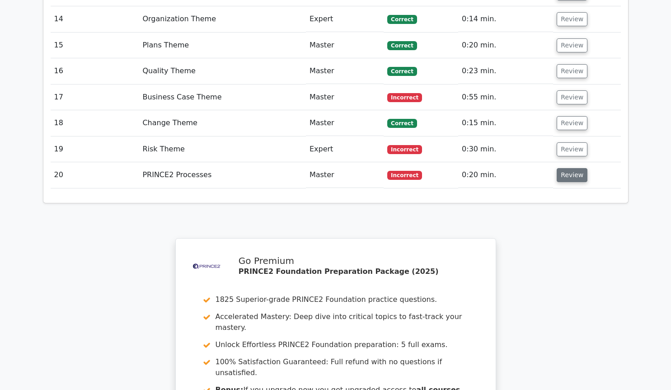
click at [560, 168] on button "Review" at bounding box center [572, 175] width 31 height 14
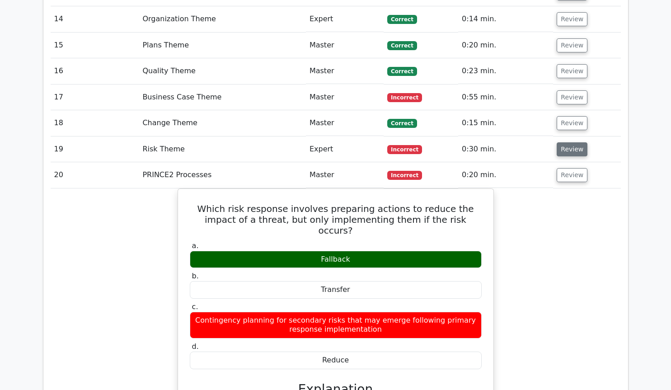
click at [560, 142] on button "Review" at bounding box center [572, 149] width 31 height 14
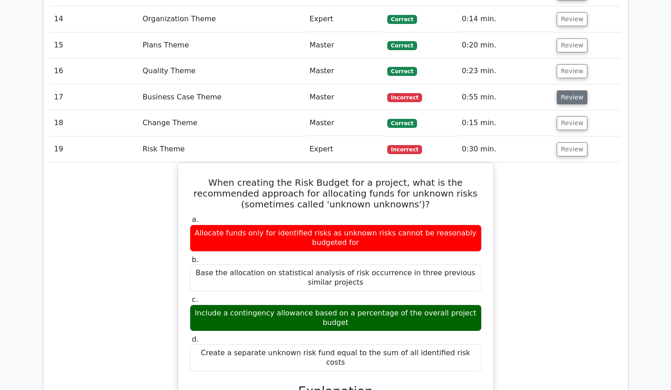
click at [576, 90] on button "Review" at bounding box center [572, 97] width 31 height 14
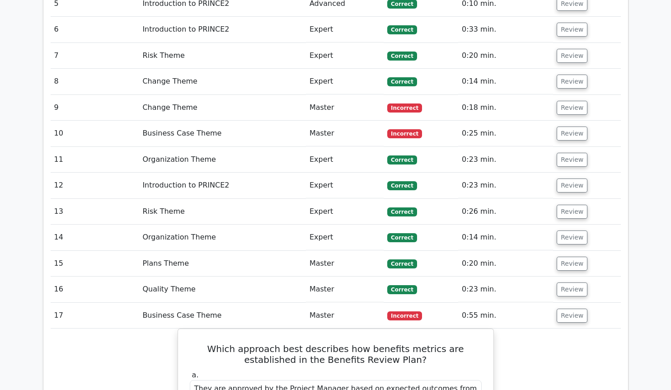
scroll to position [1291, 0]
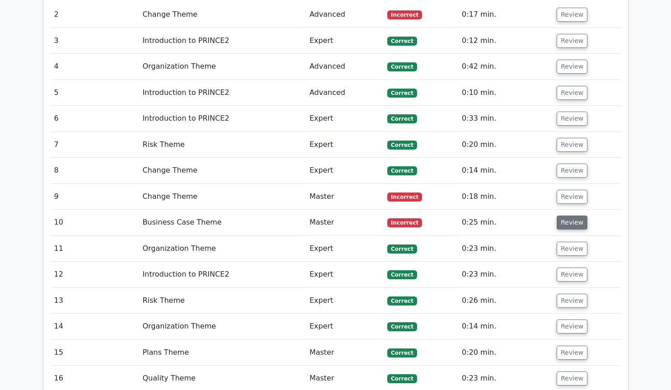
click at [563, 216] on button "Review" at bounding box center [572, 223] width 31 height 14
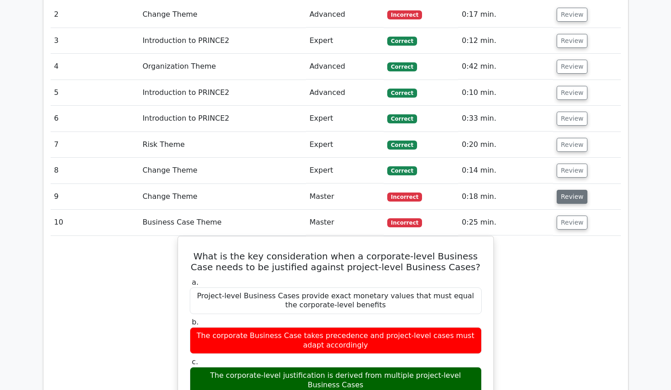
click at [566, 190] on button "Review" at bounding box center [572, 197] width 31 height 14
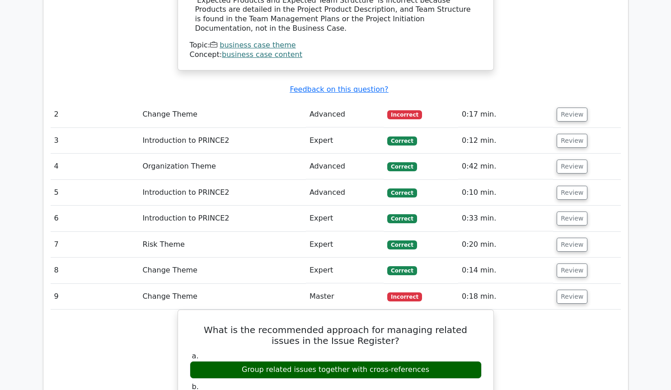
scroll to position [1168, 0]
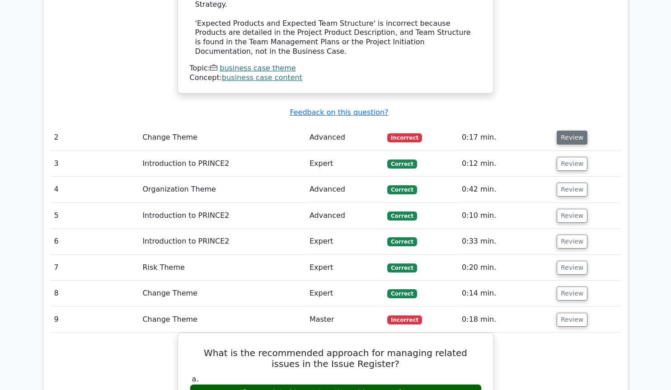
click at [565, 131] on button "Review" at bounding box center [572, 138] width 31 height 14
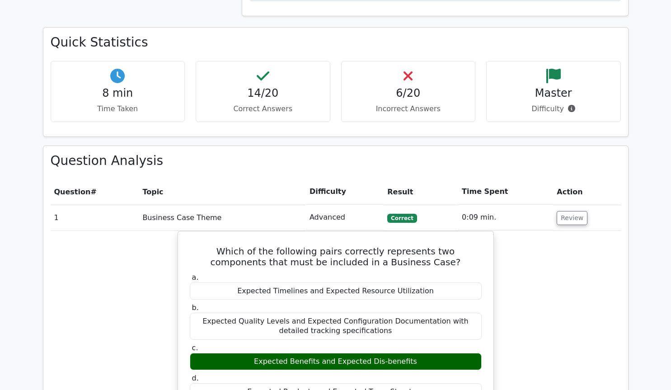
scroll to position [492, 0]
